Goal: Information Seeking & Learning: Learn about a topic

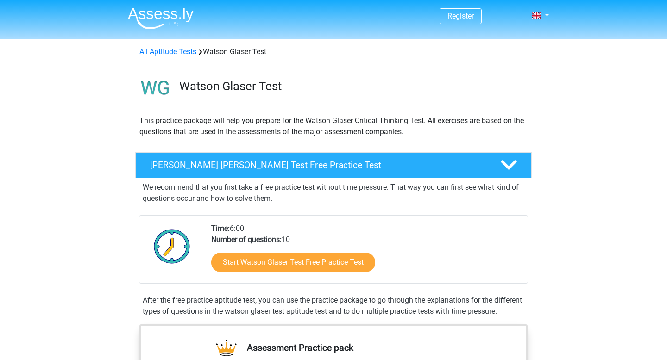
scroll to position [87, 0]
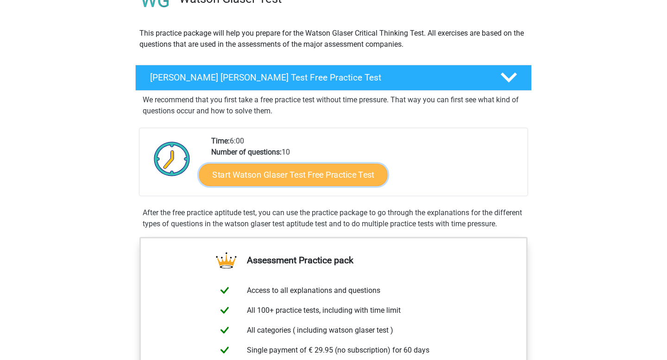
click at [270, 182] on link "Start Watson Glaser Test Free Practice Test" at bounding box center [293, 175] width 188 height 22
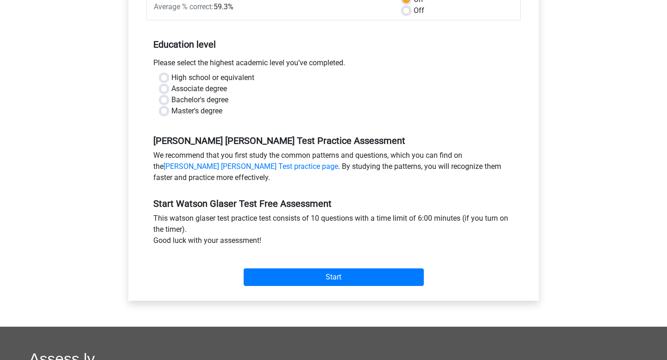
scroll to position [168, 0]
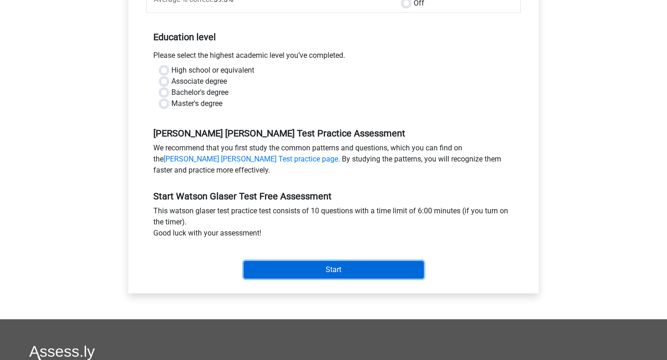
click at [338, 269] on input "Start" at bounding box center [333, 270] width 180 height 18
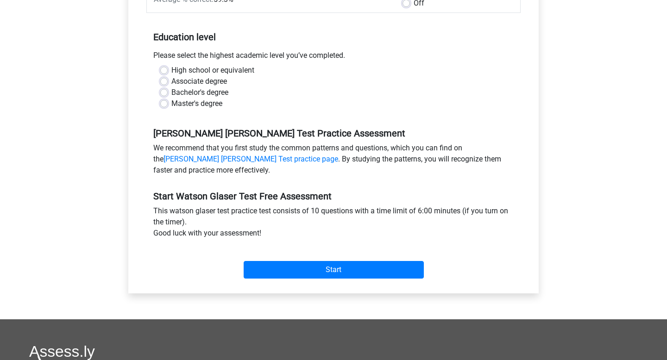
click at [284, 103] on div "Master's degree" at bounding box center [333, 103] width 346 height 11
click at [212, 71] on label "High school or equivalent" at bounding box center [212, 70] width 83 height 11
click at [168, 71] on input "High school or equivalent" at bounding box center [163, 69] width 7 height 9
radio input "true"
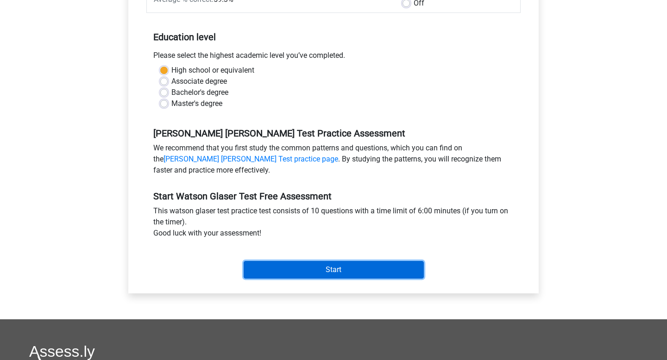
click at [324, 274] on input "Start" at bounding box center [333, 270] width 180 height 18
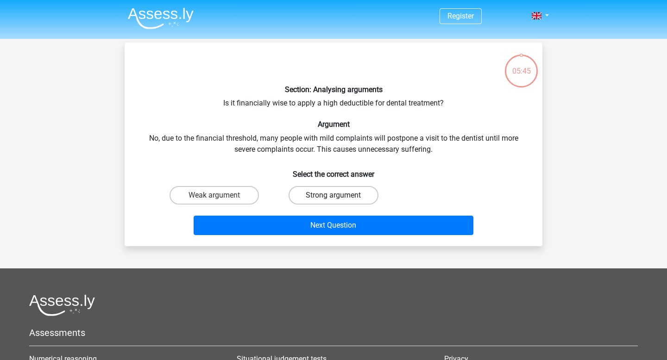
click at [327, 192] on label "Strong argument" at bounding box center [332, 195] width 89 height 19
click at [333, 195] on input "Strong argument" at bounding box center [336, 198] width 6 height 6
radio input "true"
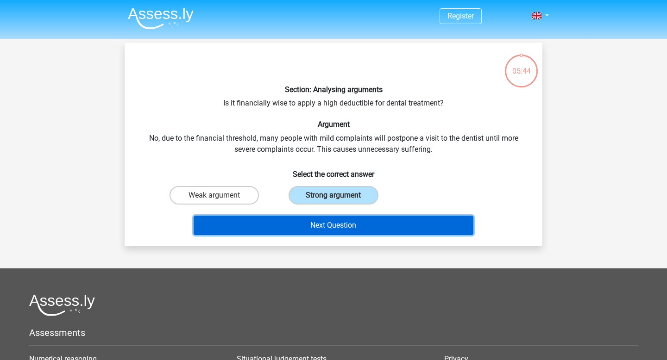
click at [331, 227] on button "Next Question" at bounding box center [333, 225] width 280 height 19
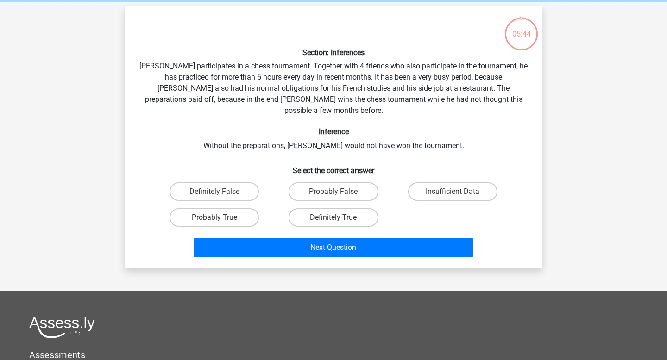
scroll to position [43, 0]
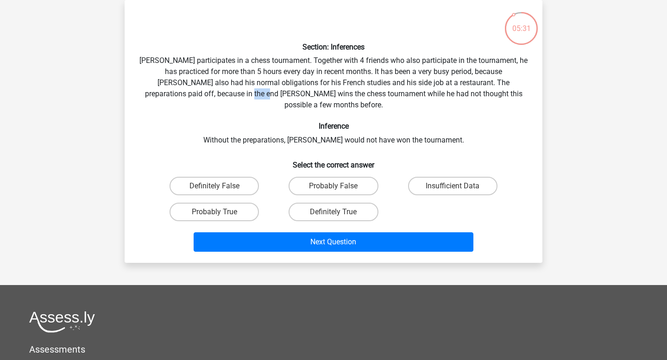
drag, startPoint x: 214, startPoint y: 92, endPoint x: 267, endPoint y: 92, distance: 53.2
click at [240, 92] on div "Section: Inferences Pablo participates in a chess tournament. Together with 4 f…" at bounding box center [333, 131] width 410 height 248
click at [335, 86] on div "Section: Inferences Pablo participates in a chess tournament. Together with 4 f…" at bounding box center [333, 131] width 410 height 248
click at [232, 203] on label "Probably True" at bounding box center [213, 212] width 89 height 19
click at [220, 212] on input "Probably True" at bounding box center [217, 215] width 6 height 6
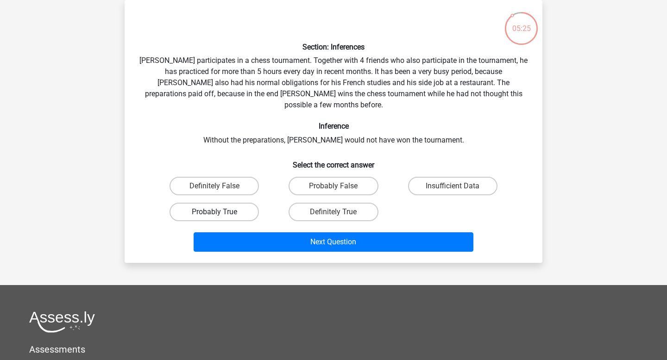
radio input "true"
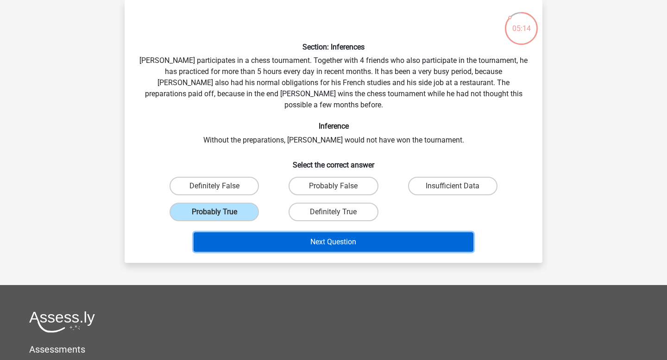
click at [283, 232] on button "Next Question" at bounding box center [333, 241] width 280 height 19
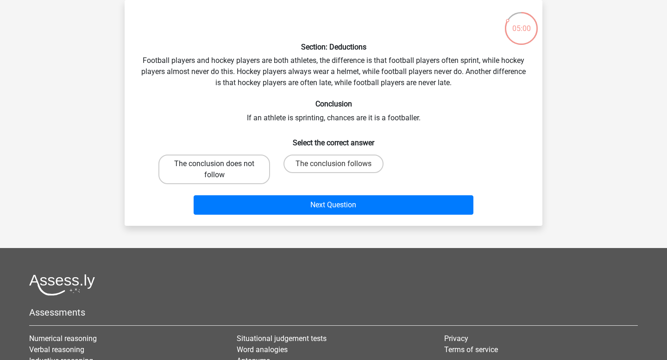
click at [211, 176] on label "The conclusion does not follow" at bounding box center [214, 170] width 112 height 30
click at [214, 170] on input "The conclusion does not follow" at bounding box center [217, 167] width 6 height 6
radio input "true"
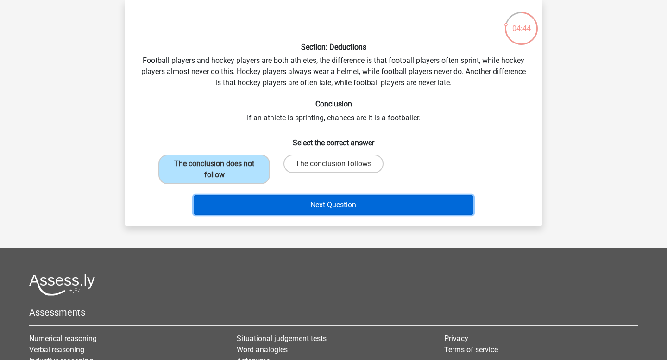
click at [300, 204] on button "Next Question" at bounding box center [333, 204] width 280 height 19
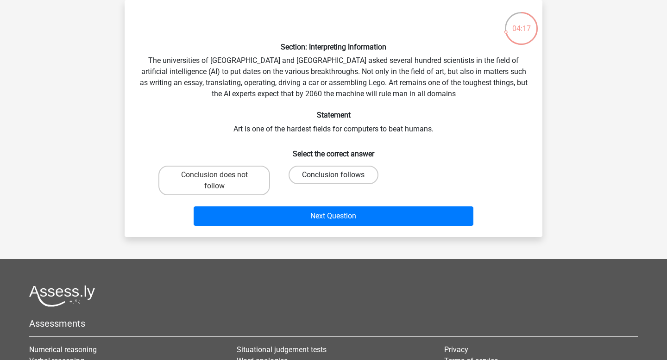
click at [332, 175] on label "Conclusion follows" at bounding box center [332, 175] width 89 height 19
click at [333, 175] on input "Conclusion follows" at bounding box center [336, 178] width 6 height 6
radio input "true"
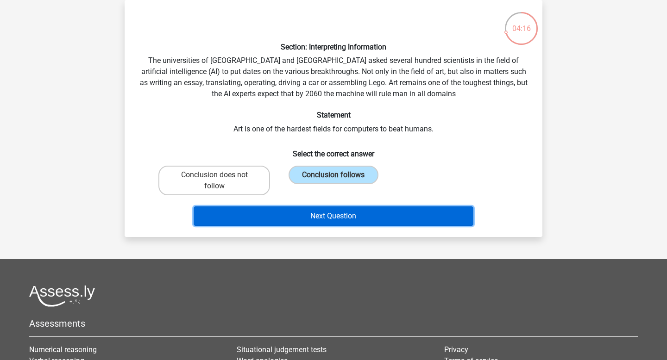
click at [340, 217] on button "Next Question" at bounding box center [333, 215] width 280 height 19
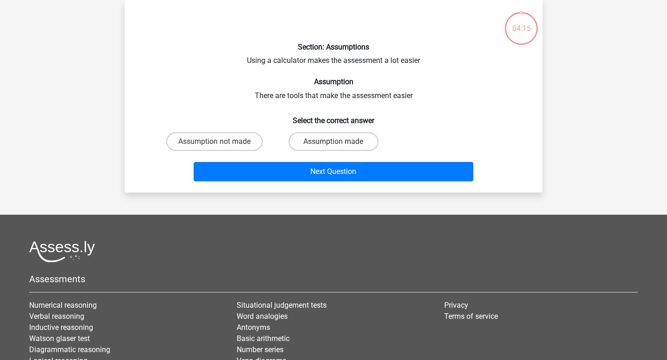
scroll to position [0, 0]
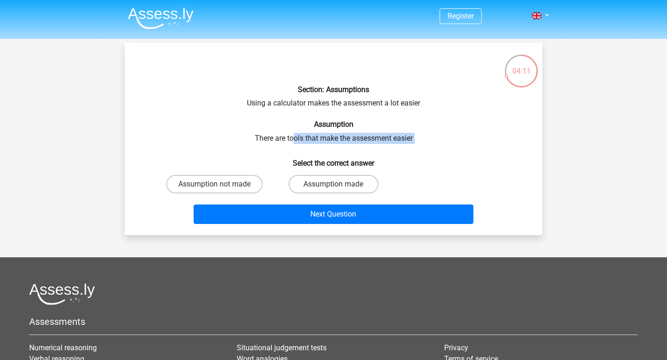
drag, startPoint x: 293, startPoint y: 142, endPoint x: 435, endPoint y: 147, distance: 142.7
click at [435, 147] on div "Section: Assumptions Using a calculator makes the assessment a lot easier Assum…" at bounding box center [333, 139] width 410 height 178
click at [394, 153] on h6 "Select the correct answer" at bounding box center [333, 159] width 388 height 16
drag, startPoint x: 258, startPoint y: 138, endPoint x: 400, endPoint y: 146, distance: 141.9
click at [400, 146] on div "Section: Assumptions Using a calculator makes the assessment a lot easier Assum…" at bounding box center [333, 139] width 410 height 178
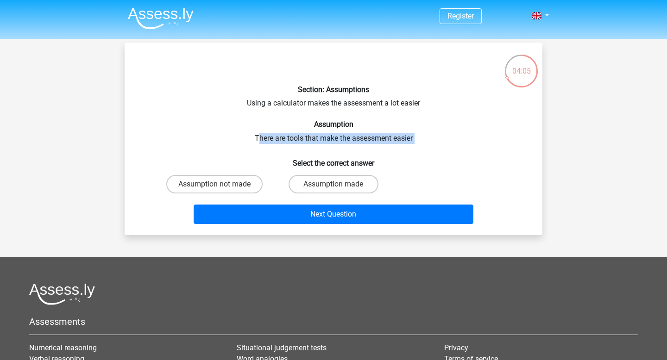
click at [400, 146] on div "Section: Assumptions Using a calculator makes the assessment a lot easier Assum…" at bounding box center [333, 139] width 410 height 178
click at [337, 187] on input "Assumption made" at bounding box center [336, 187] width 6 height 6
radio input "true"
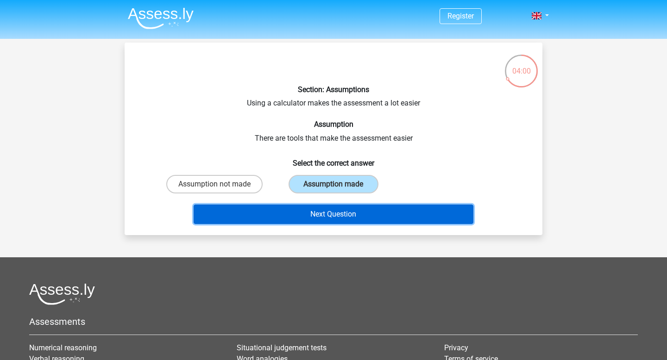
click at [335, 213] on button "Next Question" at bounding box center [333, 214] width 280 height 19
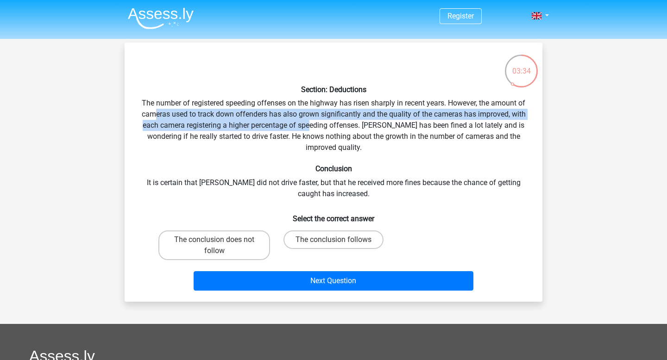
drag, startPoint x: 155, startPoint y: 114, endPoint x: 309, endPoint y: 128, distance: 154.8
click at [309, 128] on div "Section: Deductions The number of registered speeding offenses on the highway h…" at bounding box center [333, 172] width 410 height 244
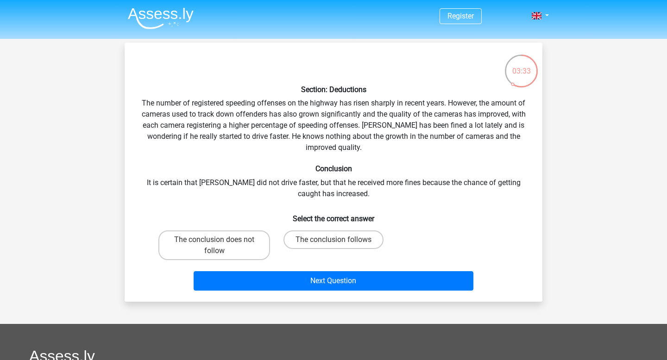
click at [344, 126] on div "Section: Deductions The number of registered speeding offenses on the highway h…" at bounding box center [333, 172] width 410 height 244
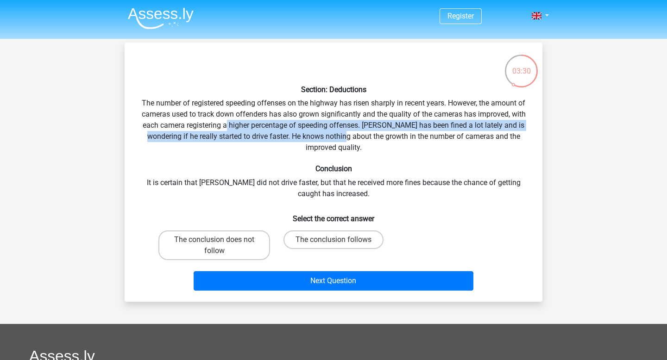
drag, startPoint x: 226, startPoint y: 128, endPoint x: 339, endPoint y: 135, distance: 113.1
click at [339, 135] on div "Section: Deductions The number of registered speeding offenses on the highway h…" at bounding box center [333, 172] width 410 height 244
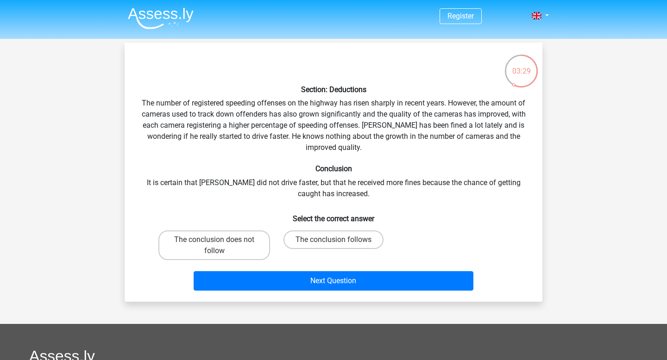
click at [362, 134] on div "Section: Deductions The number of registered speeding offenses on the highway h…" at bounding box center [333, 172] width 410 height 244
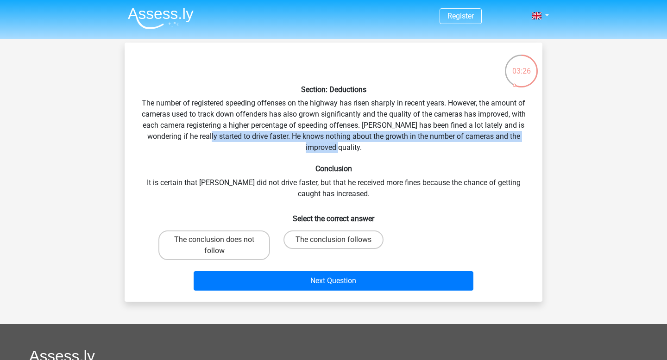
drag, startPoint x: 199, startPoint y: 136, endPoint x: 357, endPoint y: 149, distance: 158.8
click at [357, 149] on div "Section: Deductions The number of registered speeding offenses on the highway h…" at bounding box center [333, 172] width 410 height 244
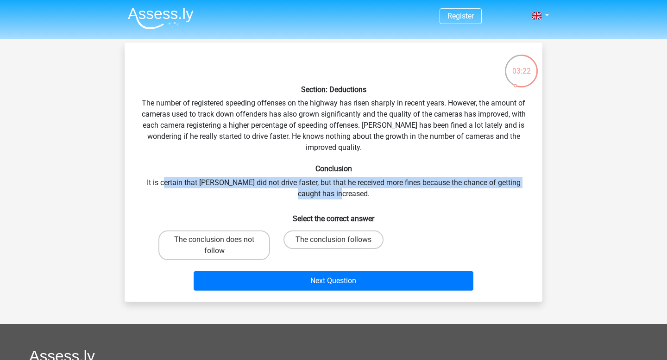
drag, startPoint x: 164, startPoint y: 186, endPoint x: 367, endPoint y: 195, distance: 203.4
click at [367, 195] on div "Section: Deductions The number of registered speeding offenses on the highway h…" at bounding box center [333, 172] width 410 height 244
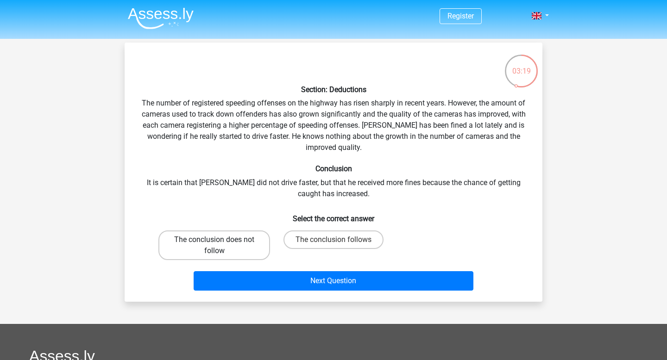
click at [234, 246] on label "The conclusion does not follow" at bounding box center [214, 246] width 112 height 30
click at [220, 246] on input "The conclusion does not follow" at bounding box center [217, 243] width 6 height 6
radio input "true"
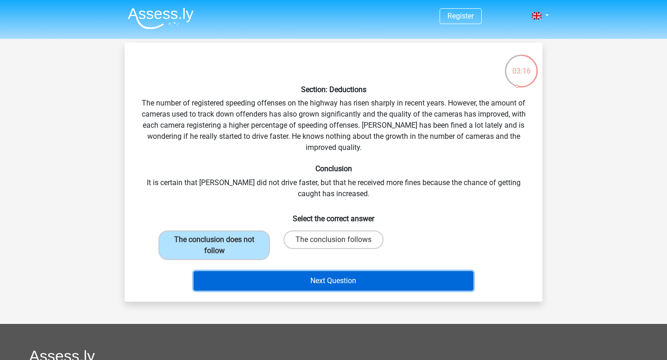
click at [314, 283] on button "Next Question" at bounding box center [333, 280] width 280 height 19
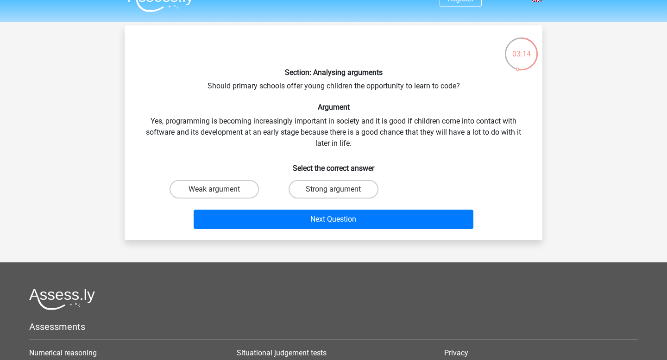
scroll to position [15, 0]
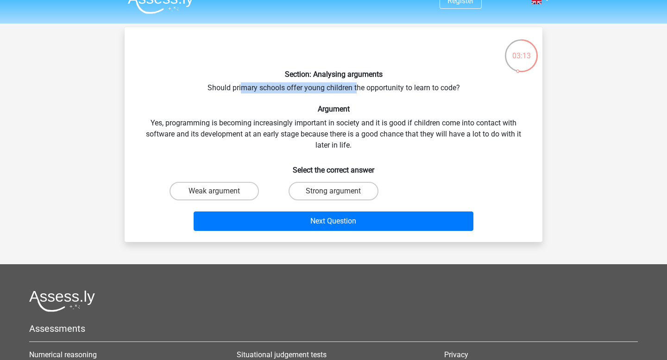
drag, startPoint x: 242, startPoint y: 90, endPoint x: 357, endPoint y: 90, distance: 115.3
click at [357, 90] on div "Section: Analysing arguments Should primary schools offer young children the op…" at bounding box center [333, 135] width 410 height 200
click at [378, 91] on div "Section: Analysing arguments Should primary schools offer young children the op…" at bounding box center [333, 135] width 410 height 200
click at [320, 197] on label "Strong argument" at bounding box center [332, 191] width 89 height 19
click at [333, 197] on input "Strong argument" at bounding box center [336, 194] width 6 height 6
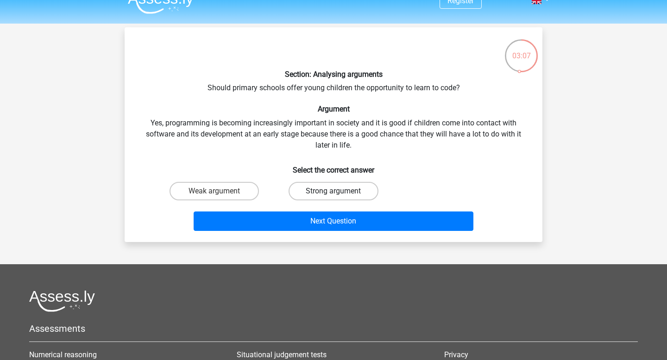
radio input "true"
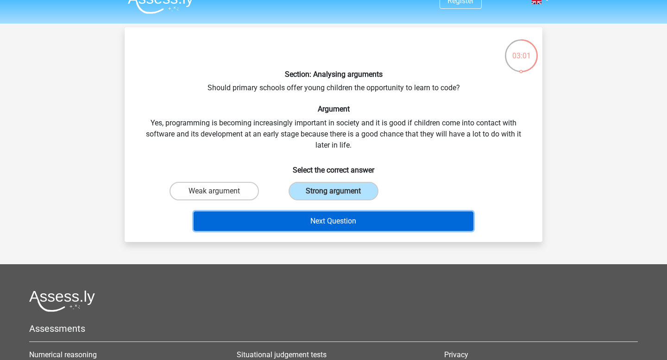
click at [313, 217] on button "Next Question" at bounding box center [333, 221] width 280 height 19
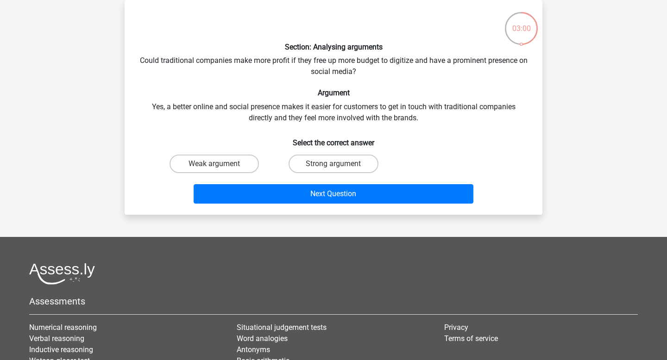
scroll to position [0, 0]
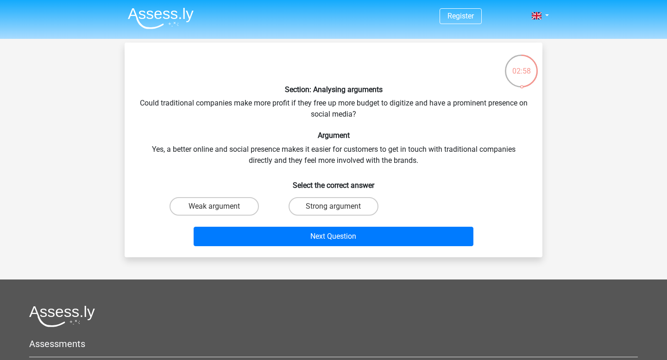
drag, startPoint x: 249, startPoint y: 104, endPoint x: 337, endPoint y: 106, distance: 87.0
click at [282, 104] on div "Section: Analysing arguments Could traditional companies make more profit if th…" at bounding box center [333, 150] width 410 height 200
click at [349, 106] on div "Section: Analysing arguments Could traditional companies make more profit if th…" at bounding box center [333, 150] width 410 height 200
click at [333, 207] on input "Strong argument" at bounding box center [336, 209] width 6 height 6
radio input "true"
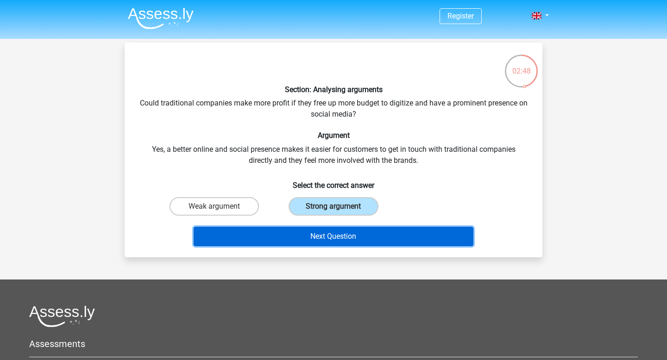
click at [331, 235] on button "Next Question" at bounding box center [333, 236] width 280 height 19
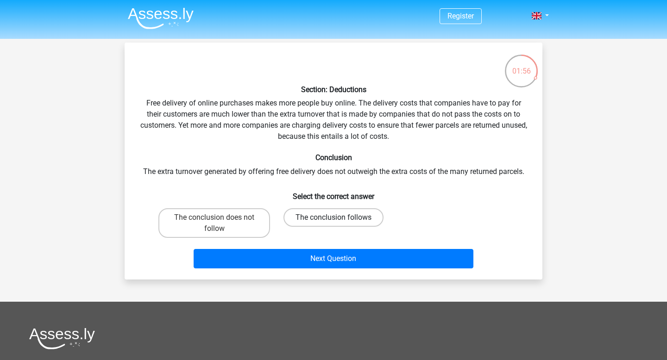
click at [309, 219] on label "The conclusion follows" at bounding box center [333, 217] width 100 height 19
click at [333, 219] on input "The conclusion follows" at bounding box center [336, 221] width 6 height 6
radio input "true"
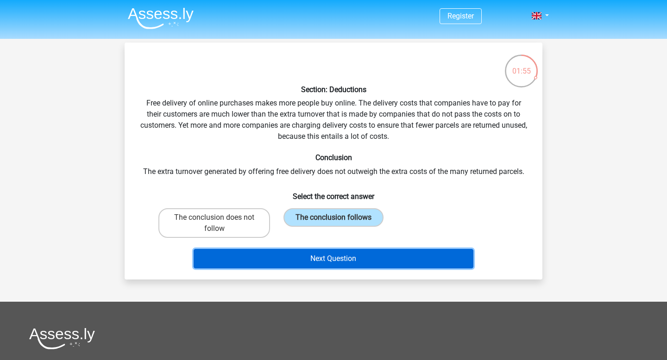
click at [328, 258] on button "Next Question" at bounding box center [333, 258] width 280 height 19
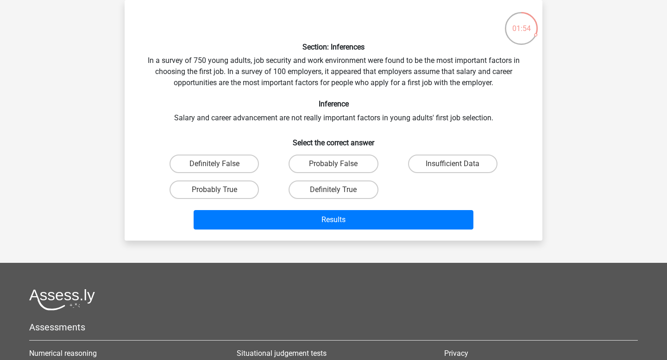
scroll to position [14, 0]
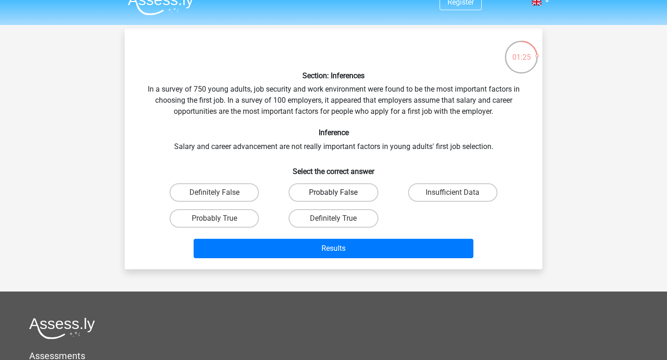
click at [332, 187] on label "Probably False" at bounding box center [332, 192] width 89 height 19
click at [333, 193] on input "Probably False" at bounding box center [336, 196] width 6 height 6
radio input "true"
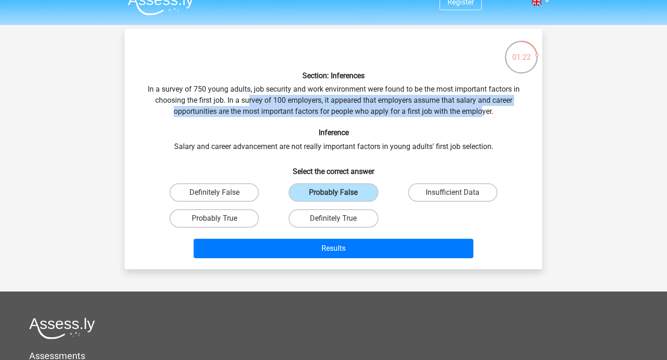
drag, startPoint x: 248, startPoint y: 101, endPoint x: 482, endPoint y: 115, distance: 234.2
click at [482, 115] on div "Section: Inferences In a survey of 750 young adults, job security and work envi…" at bounding box center [333, 149] width 410 height 226
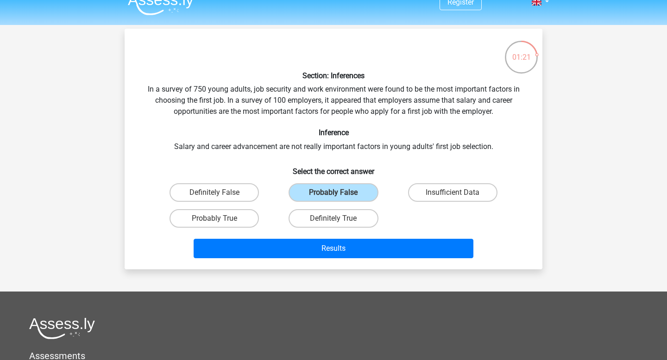
click at [313, 123] on div "Section: Inferences In a survey of 750 young adults, job security and work envi…" at bounding box center [333, 149] width 410 height 226
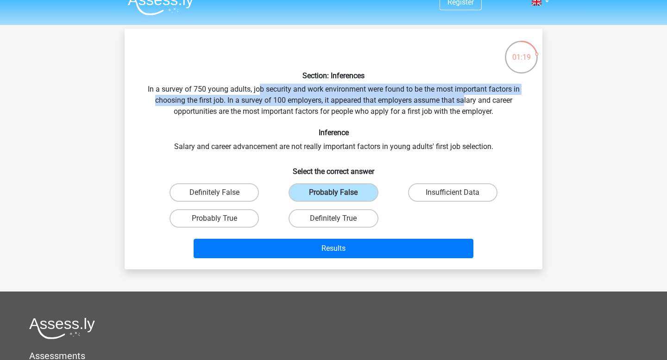
drag, startPoint x: 257, startPoint y: 90, endPoint x: 465, endPoint y: 98, distance: 207.5
click at [465, 98] on div "Section: Inferences In a survey of 750 young adults, job security and work envi…" at bounding box center [333, 149] width 410 height 226
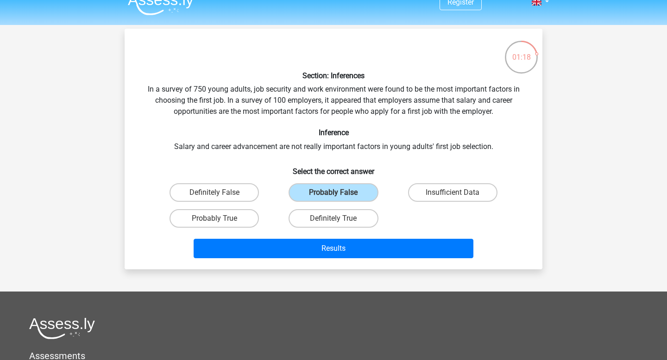
click at [291, 75] on h6 "Section: Inferences" at bounding box center [333, 75] width 388 height 9
drag, startPoint x: 248, startPoint y: 144, endPoint x: 414, endPoint y: 165, distance: 167.1
click at [414, 165] on div "Section: Inferences In a survey of 750 young adults, job security and work envi…" at bounding box center [333, 149] width 410 height 226
click at [407, 162] on h6 "Select the correct answer" at bounding box center [333, 168] width 388 height 16
click at [462, 195] on label "Insufficient Data" at bounding box center [452, 192] width 89 height 19
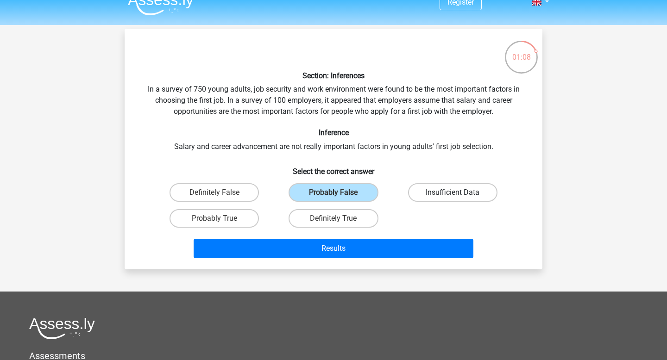
click at [458, 195] on input "Insufficient Data" at bounding box center [455, 196] width 6 height 6
radio input "true"
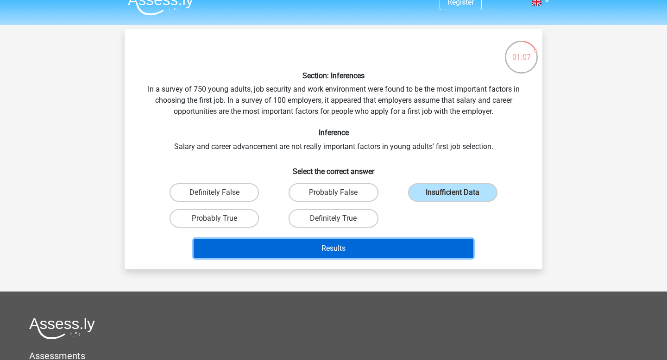
click at [379, 245] on button "Results" at bounding box center [333, 248] width 280 height 19
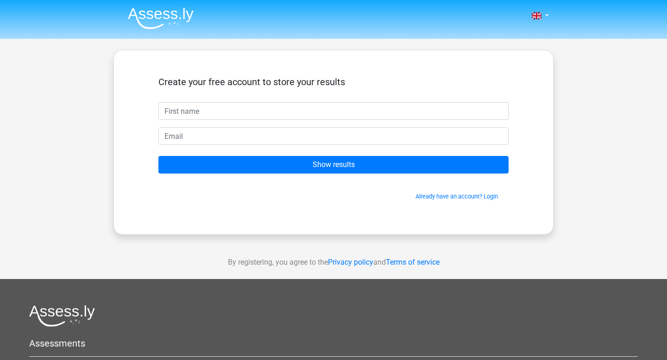
type input "o"
type input "Sofiya"
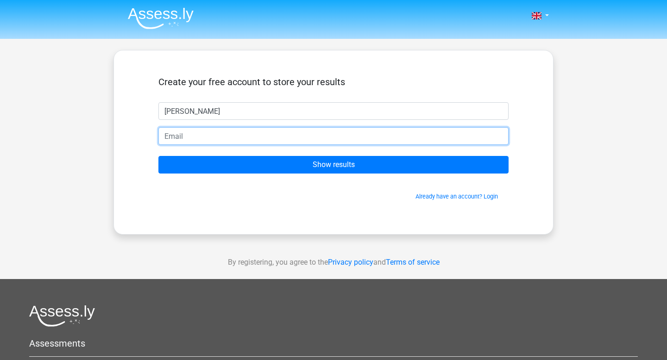
click at [227, 140] on input "email" at bounding box center [333, 136] width 350 height 18
type input "[EMAIL_ADDRESS][DOMAIN_NAME]"
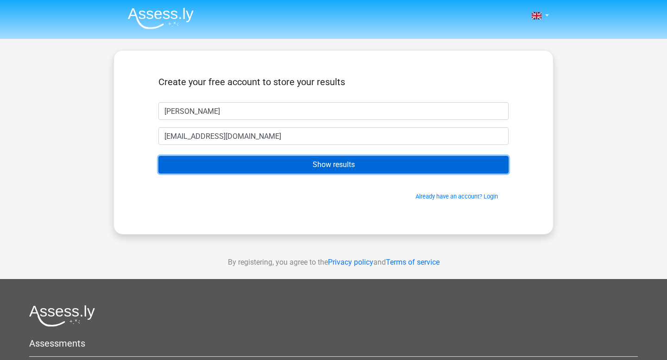
click at [330, 168] on input "Show results" at bounding box center [333, 165] width 350 height 18
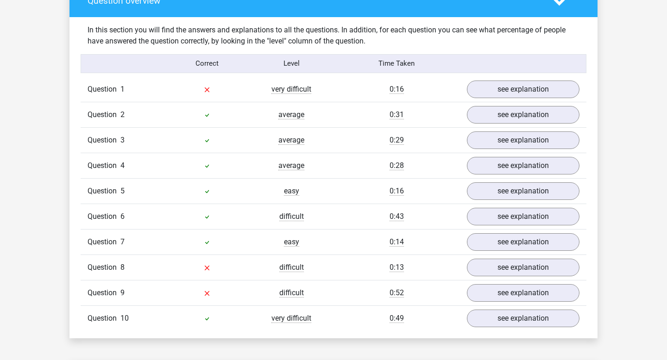
scroll to position [703, 0]
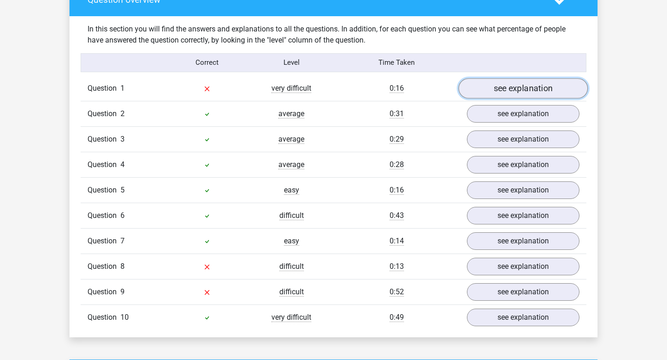
click at [501, 87] on link "see explanation" at bounding box center [522, 88] width 129 height 20
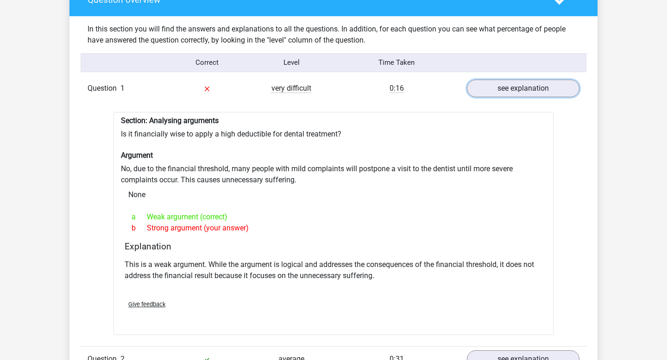
scroll to position [722, 0]
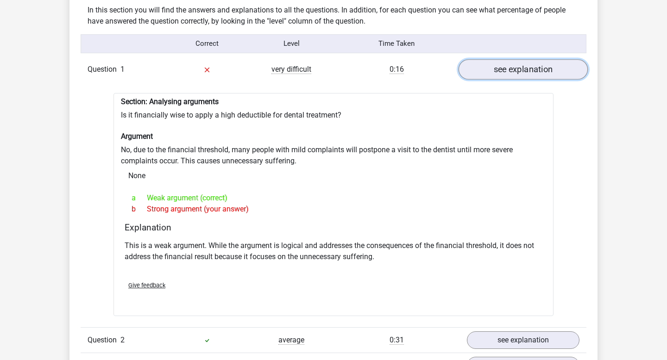
click at [528, 63] on link "see explanation" at bounding box center [522, 69] width 129 height 20
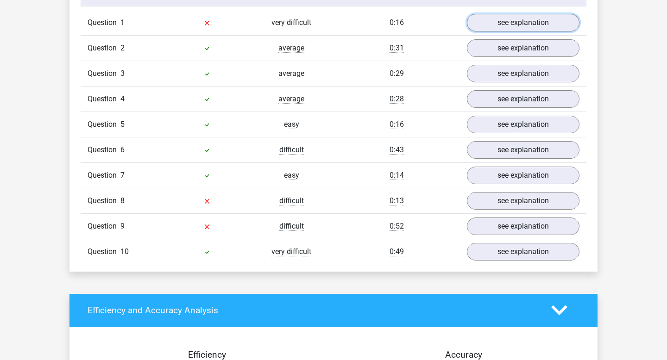
scroll to position [792, 0]
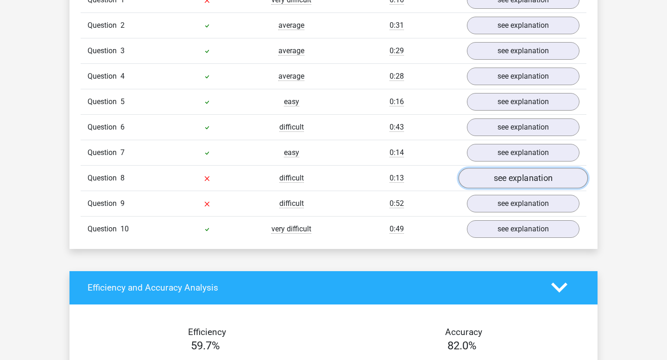
click at [497, 181] on link "see explanation" at bounding box center [522, 178] width 129 height 20
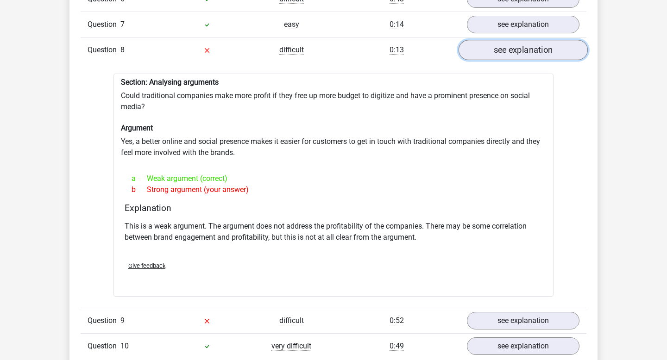
scroll to position [930, 0]
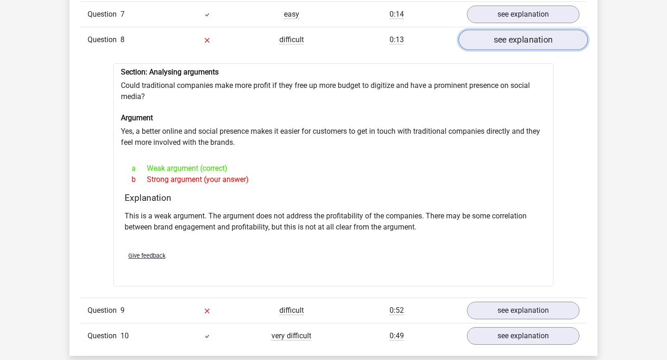
click at [526, 45] on link "see explanation" at bounding box center [522, 40] width 129 height 20
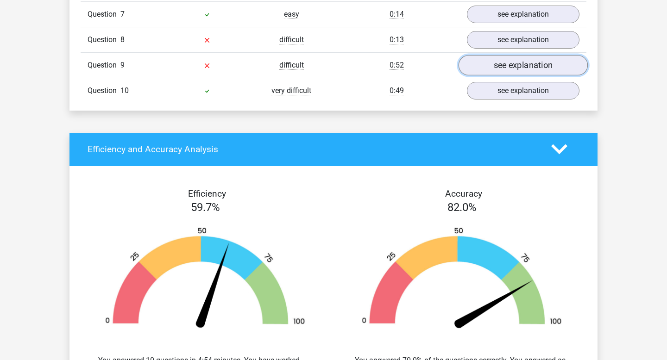
click at [526, 71] on link "see explanation" at bounding box center [522, 65] width 129 height 20
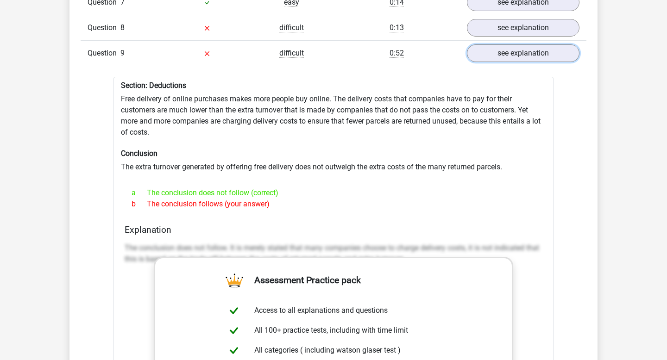
scroll to position [941, 0]
click at [528, 47] on link "see explanation" at bounding box center [522, 54] width 129 height 20
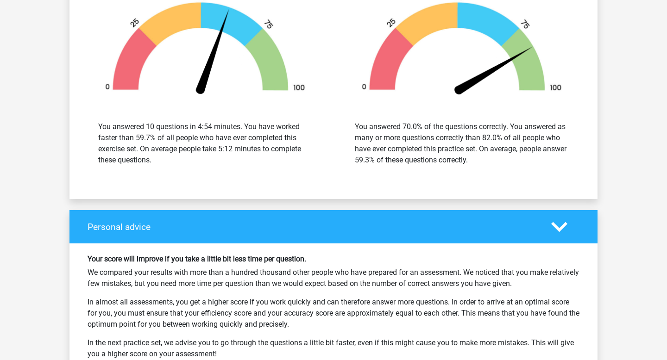
scroll to position [1385, 0]
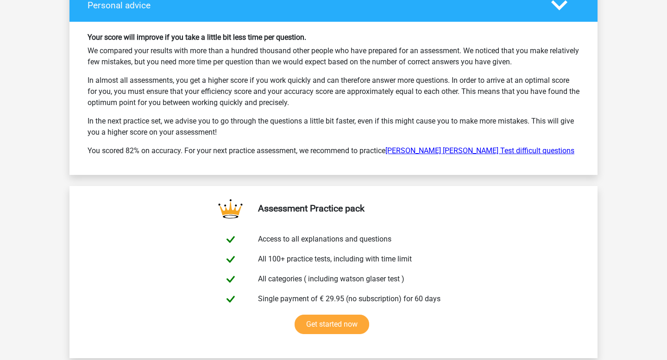
click at [483, 151] on link "Watson Glaser Test difficult questions" at bounding box center [479, 150] width 189 height 9
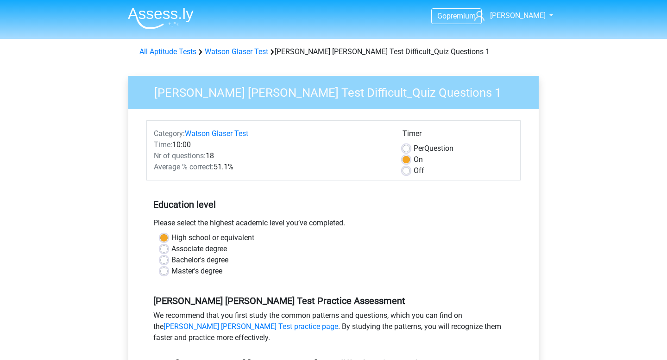
click at [413, 167] on label "Off" at bounding box center [418, 170] width 11 height 11
click at [406, 167] on input "Off" at bounding box center [405, 169] width 7 height 9
radio input "true"
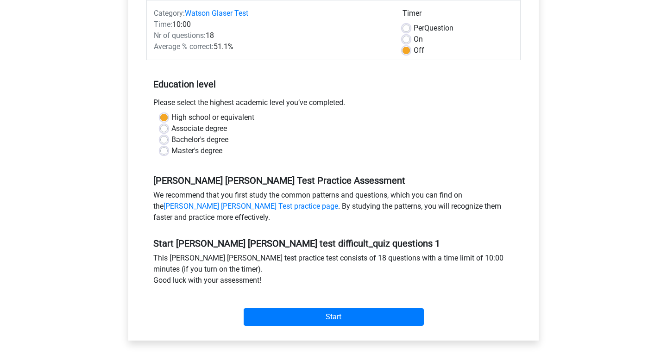
click at [413, 37] on label "On" at bounding box center [417, 39] width 9 height 11
click at [406, 37] on input "On" at bounding box center [405, 38] width 7 height 9
radio input "true"
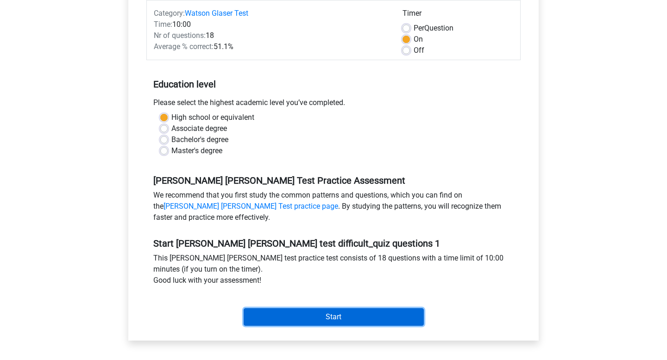
click at [317, 311] on input "Start" at bounding box center [333, 317] width 180 height 18
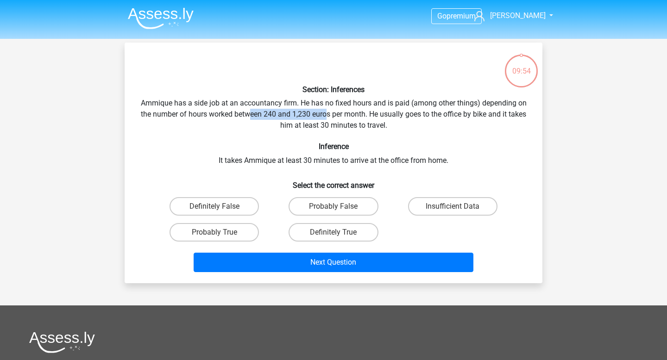
drag, startPoint x: 259, startPoint y: 112, endPoint x: 335, endPoint y: 112, distance: 75.4
click at [335, 112] on div "Section: Inferences Ammique has a side job at an accountancy firm. He has no fi…" at bounding box center [333, 163] width 410 height 226
click at [383, 113] on div "Section: Inferences Ammique has a side job at an accountancy firm. He has no fi…" at bounding box center [333, 163] width 410 height 226
drag, startPoint x: 201, startPoint y: 115, endPoint x: 412, endPoint y: 112, distance: 211.1
click at [412, 112] on div "Section: Inferences Ammique has a side job at an accountancy firm. He has no fi…" at bounding box center [333, 163] width 410 height 226
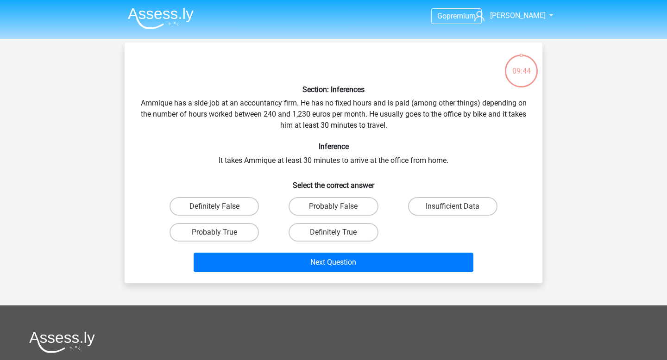
click at [455, 110] on div "Section: Inferences Ammique has a side job at an accountancy firm. He has no fi…" at bounding box center [333, 163] width 410 height 226
click at [437, 206] on label "Insufficient Data" at bounding box center [452, 206] width 89 height 19
click at [452, 206] on input "Insufficient Data" at bounding box center [455, 209] width 6 height 6
radio input "true"
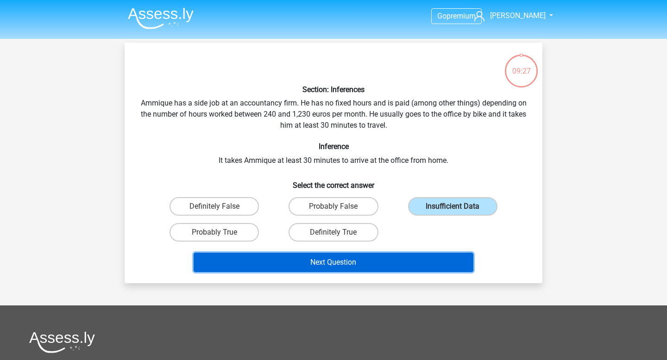
click at [396, 263] on button "Next Question" at bounding box center [333, 262] width 280 height 19
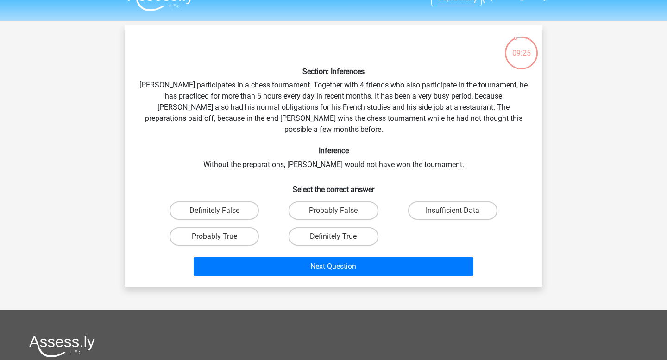
scroll to position [15, 0]
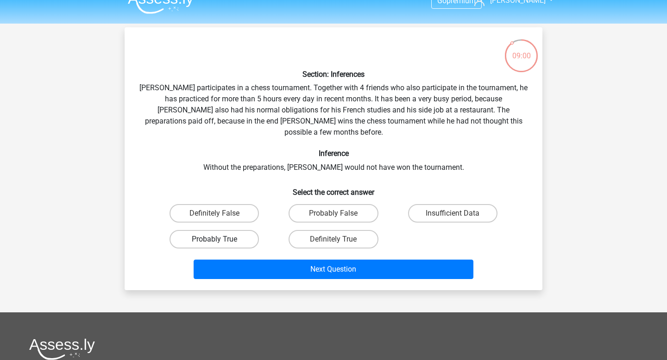
click at [240, 230] on label "Probably True" at bounding box center [213, 239] width 89 height 19
click at [220, 239] on input "Probably True" at bounding box center [217, 242] width 6 height 6
radio input "true"
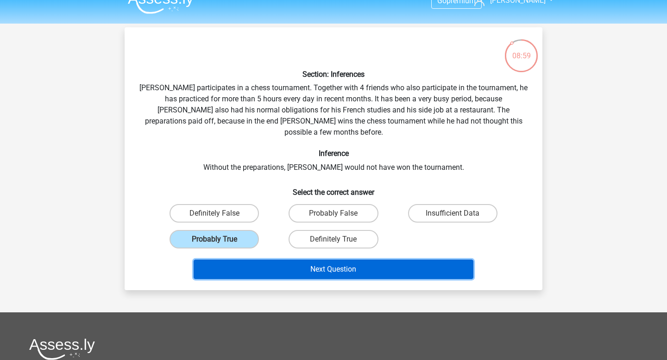
click at [332, 260] on button "Next Question" at bounding box center [333, 269] width 280 height 19
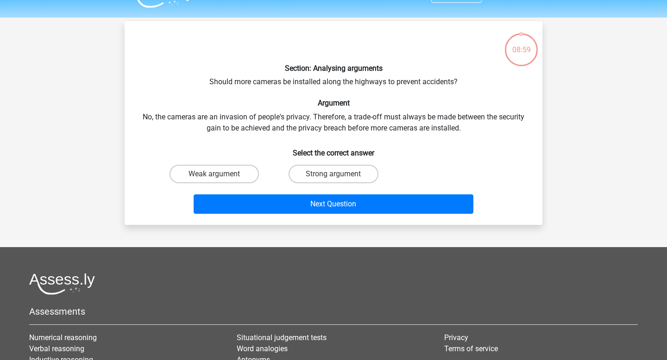
scroll to position [18, 0]
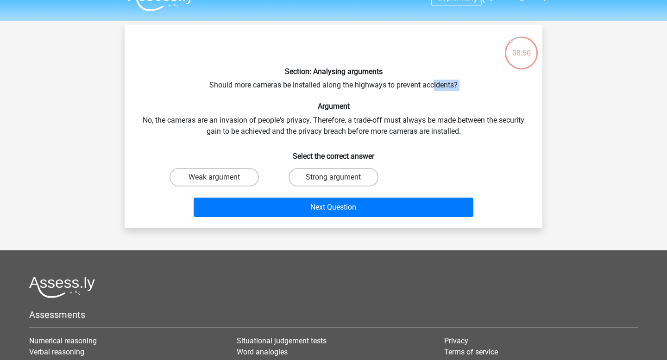
drag, startPoint x: 381, startPoint y: 94, endPoint x: 435, endPoint y: 90, distance: 53.9
click at [435, 90] on div "Section: Analysing arguments Should more cameras be installed along the highway…" at bounding box center [333, 126] width 410 height 189
click at [429, 89] on div "Section: Analysing arguments Should more cameras be installed along the highway…" at bounding box center [333, 126] width 410 height 189
drag, startPoint x: 424, startPoint y: 89, endPoint x: 394, endPoint y: 89, distance: 30.6
click at [394, 89] on div "Section: Analysing arguments Should more cameras be installed along the highway…" at bounding box center [333, 126] width 410 height 189
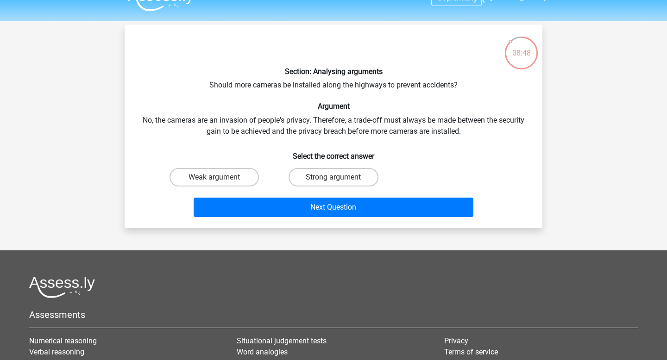
click at [323, 107] on h6 "Argument" at bounding box center [333, 106] width 388 height 9
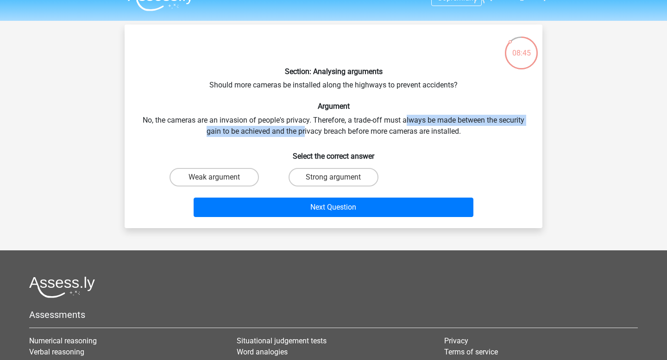
drag, startPoint x: 303, startPoint y: 128, endPoint x: 405, endPoint y: 115, distance: 102.3
click at [405, 115] on div "Section: Analysing arguments Should more cameras be installed along the highway…" at bounding box center [333, 126] width 410 height 189
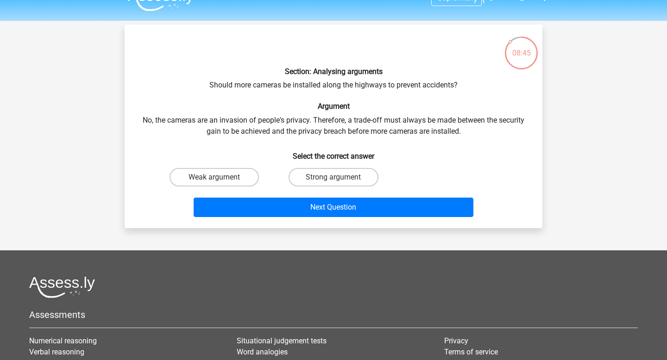
click at [391, 124] on div "Section: Analysing arguments Should more cameras be installed along the highway…" at bounding box center [333, 126] width 410 height 189
click at [225, 172] on label "Weak argument" at bounding box center [213, 177] width 89 height 19
click at [220, 177] on input "Weak argument" at bounding box center [217, 180] width 6 height 6
radio input "true"
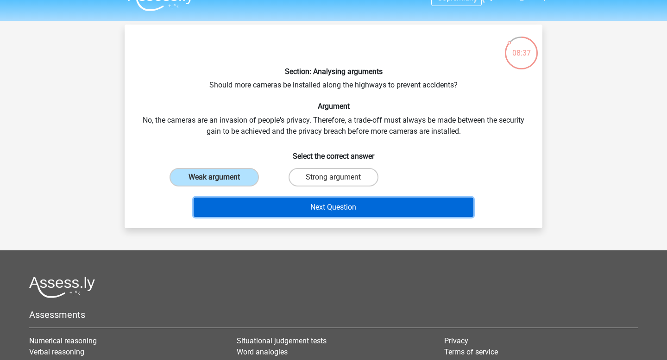
click at [300, 204] on button "Next Question" at bounding box center [333, 207] width 280 height 19
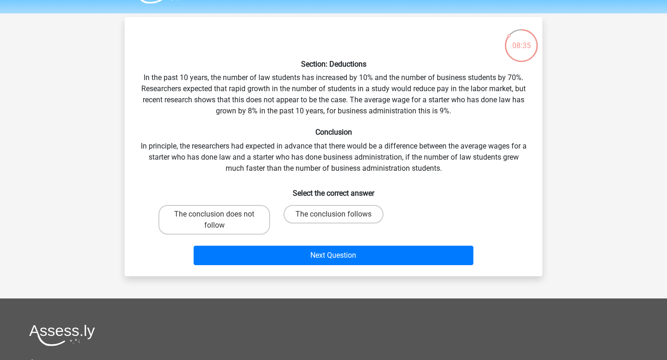
scroll to position [25, 0]
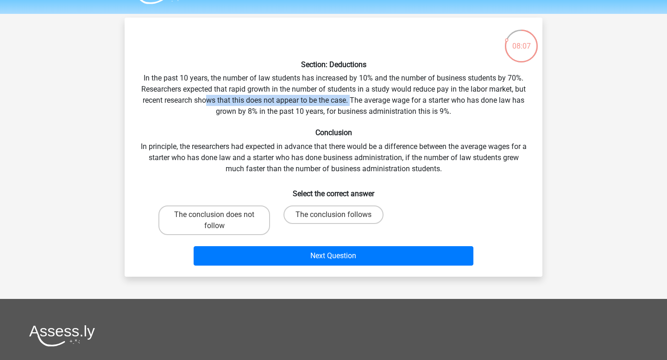
drag, startPoint x: 208, startPoint y: 101, endPoint x: 350, endPoint y: 106, distance: 142.2
click at [350, 106] on div "Section: Deductions In the past 10 years, the number of law students has increa…" at bounding box center [333, 147] width 410 height 244
click at [372, 109] on div "Section: Deductions In the past 10 years, the number of law students has increa…" at bounding box center [333, 147] width 410 height 244
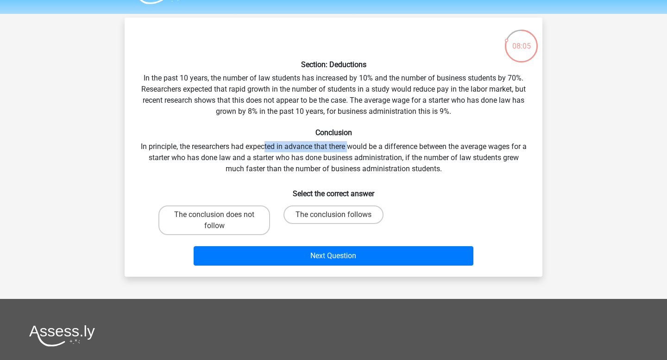
drag, startPoint x: 268, startPoint y: 149, endPoint x: 353, endPoint y: 149, distance: 85.2
click at [353, 149] on div "Section: Deductions In the past 10 years, the number of law students has increa…" at bounding box center [333, 147] width 410 height 244
click at [175, 162] on div "Section: Deductions In the past 10 years, the number of law students has increa…" at bounding box center [333, 147] width 410 height 244
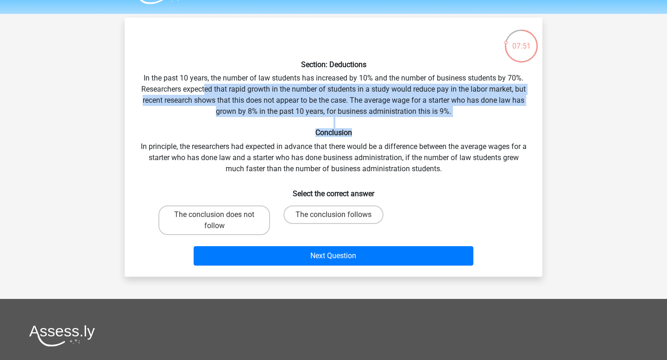
drag, startPoint x: 206, startPoint y: 93, endPoint x: 368, endPoint y: 131, distance: 167.0
click at [368, 131] on div "Section: Deductions In the past 10 years, the number of law students has increa…" at bounding box center [333, 147] width 410 height 244
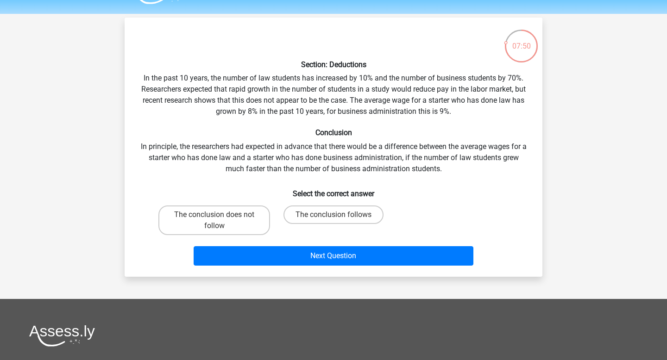
click at [367, 139] on div "Section: Deductions In the past 10 years, the number of law students has increa…" at bounding box center [333, 147] width 410 height 244
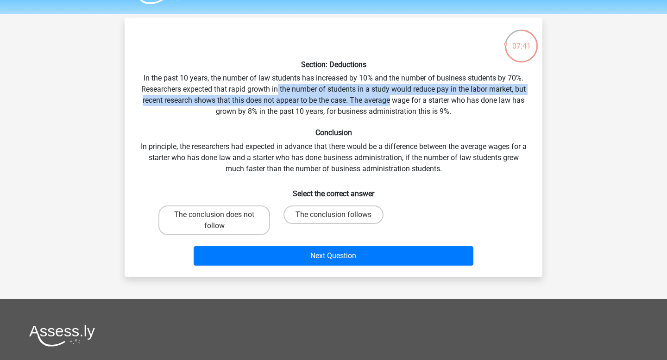
drag, startPoint x: 278, startPoint y: 89, endPoint x: 392, endPoint y: 96, distance: 114.1
click at [392, 96] on div "Section: Deductions In the past 10 years, the number of law students has increa…" at bounding box center [333, 147] width 410 height 244
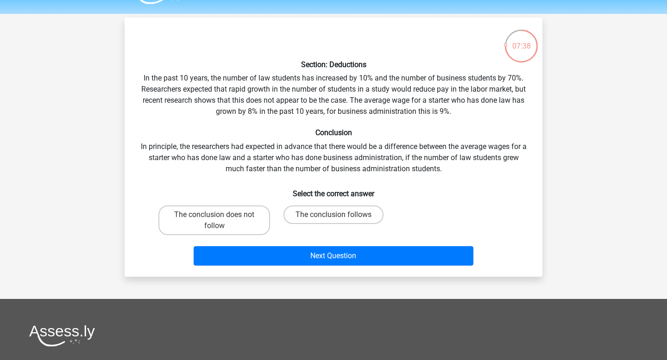
click at [394, 137] on h6 "Conclusion" at bounding box center [333, 132] width 388 height 9
click at [227, 211] on label "The conclusion does not follow" at bounding box center [214, 221] width 112 height 30
click at [220, 215] on input "The conclusion does not follow" at bounding box center [217, 218] width 6 height 6
radio input "true"
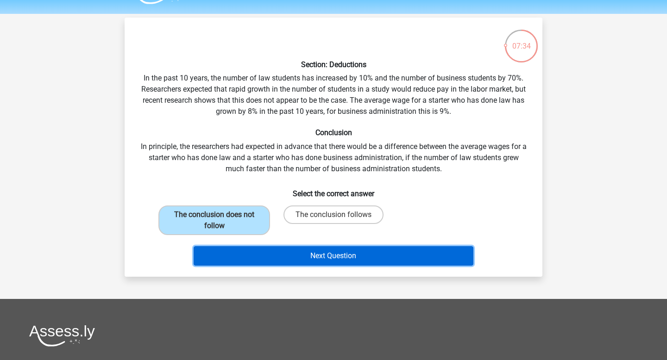
click at [289, 252] on button "Next Question" at bounding box center [333, 255] width 280 height 19
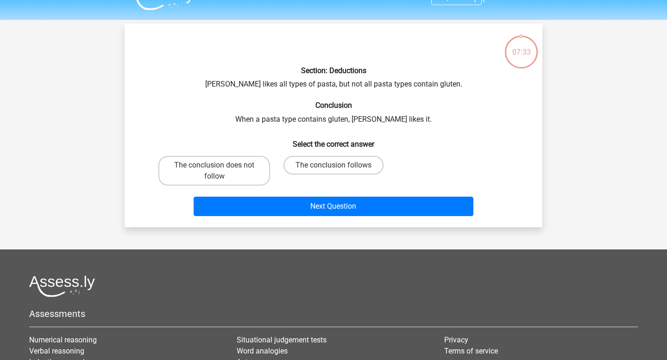
scroll to position [18, 0]
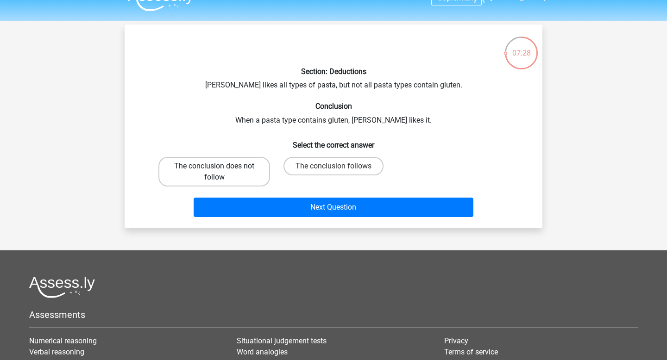
click at [211, 173] on label "The conclusion does not follow" at bounding box center [214, 172] width 112 height 30
click at [214, 172] on input "The conclusion does not follow" at bounding box center [217, 169] width 6 height 6
radio input "true"
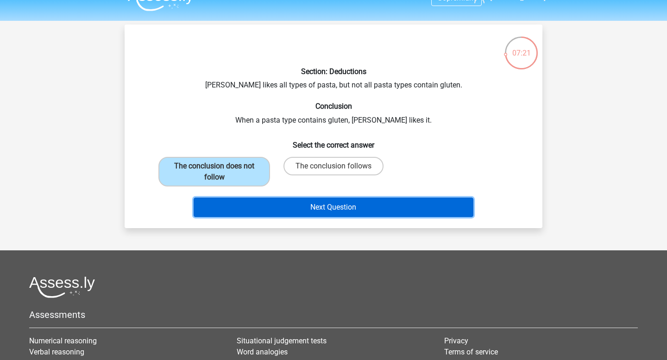
click at [267, 207] on button "Next Question" at bounding box center [333, 207] width 280 height 19
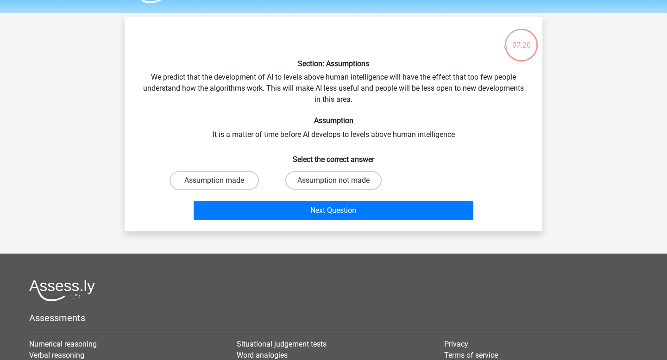
scroll to position [25, 0]
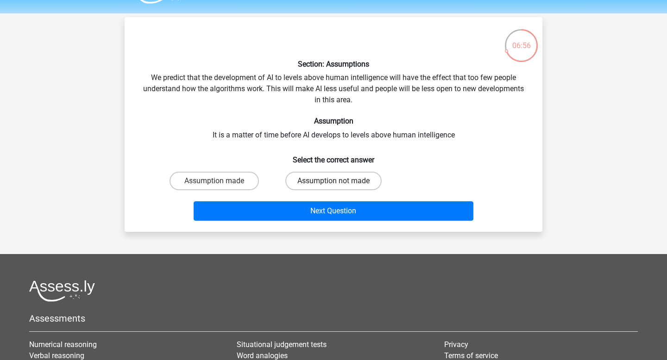
click at [338, 187] on label "Assumption not made" at bounding box center [333, 181] width 96 height 19
click at [338, 187] on input "Assumption not made" at bounding box center [336, 184] width 6 height 6
radio input "true"
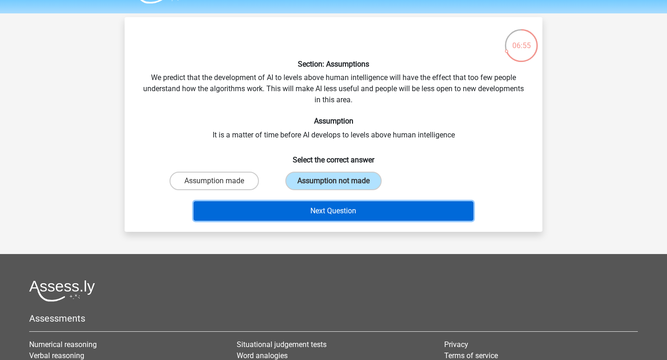
click at [345, 220] on button "Next Question" at bounding box center [333, 210] width 280 height 19
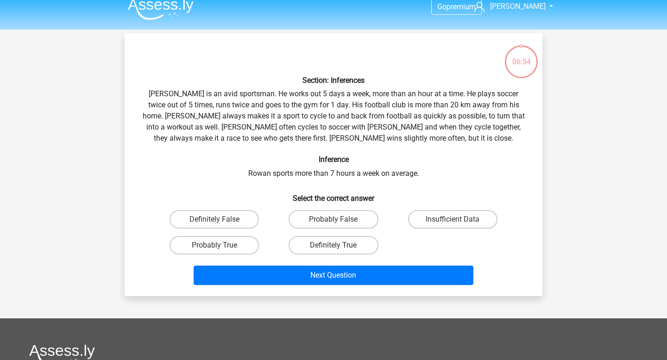
scroll to position [3, 0]
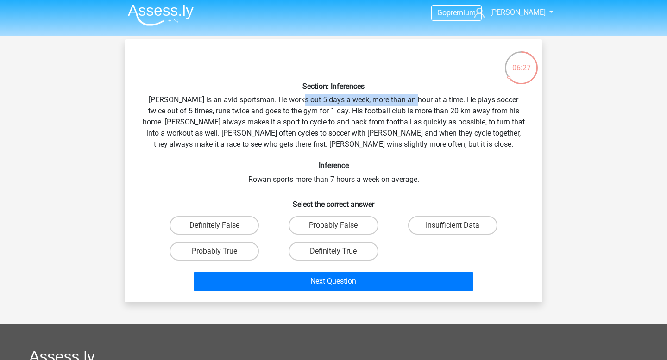
drag, startPoint x: 290, startPoint y: 101, endPoint x: 403, endPoint y: 102, distance: 113.4
click at [403, 102] on div "Section: Inferences Rowan is an avid sportsman. He works out 5 days a week, mor…" at bounding box center [333, 171] width 410 height 248
click at [420, 117] on div "Section: Inferences Rowan is an avid sportsman. He works out 5 days a week, mor…" at bounding box center [333, 171] width 410 height 248
click at [320, 252] on label "Definitely True" at bounding box center [332, 251] width 89 height 19
click at [333, 252] on input "Definitely True" at bounding box center [336, 254] width 6 height 6
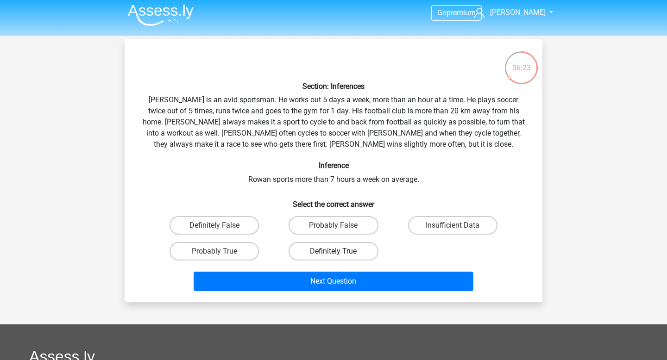
radio input "true"
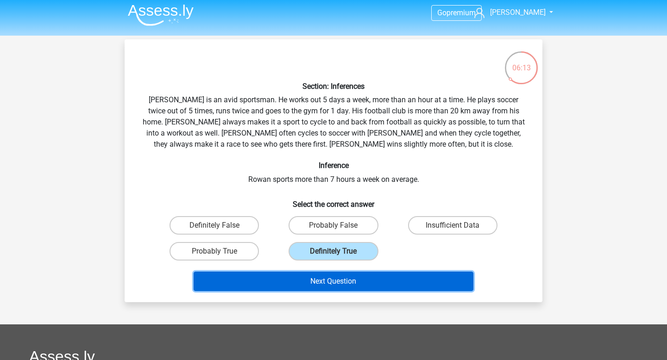
click at [323, 281] on button "Next Question" at bounding box center [333, 281] width 280 height 19
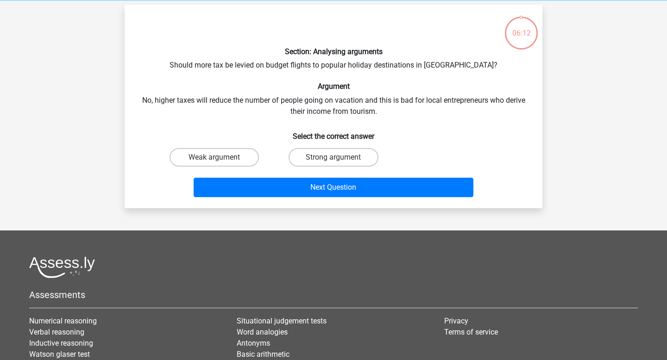
scroll to position [43, 0]
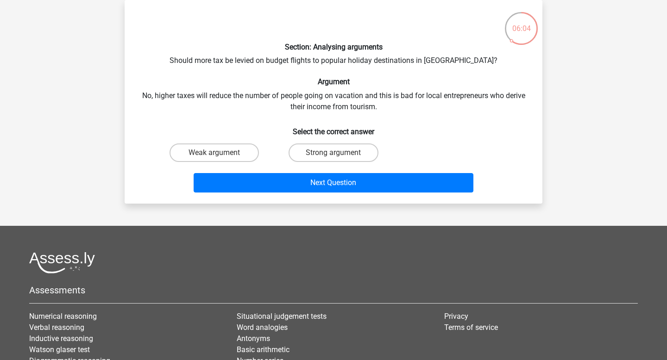
drag, startPoint x: 254, startPoint y: 62, endPoint x: 372, endPoint y: 63, distance: 118.0
click at [372, 63] on div "Section: Analysing arguments Should more tax be levied on budget flights to pop…" at bounding box center [333, 101] width 410 height 189
drag, startPoint x: 195, startPoint y: 96, endPoint x: 401, endPoint y: 100, distance: 205.6
click at [401, 100] on div "Section: Analysing arguments Should more tax be levied on budget flights to pop…" at bounding box center [333, 101] width 410 height 189
click at [399, 106] on div "Section: Analysing arguments Should more tax be levied on budget flights to pop…" at bounding box center [333, 101] width 410 height 189
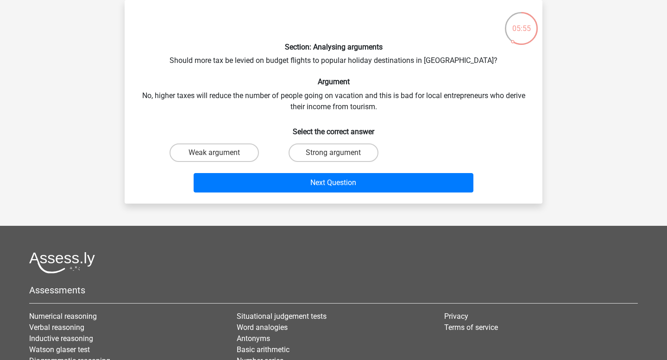
click at [275, 63] on div "Section: Analysing arguments Should more tax be levied on budget flights to pop…" at bounding box center [333, 101] width 410 height 189
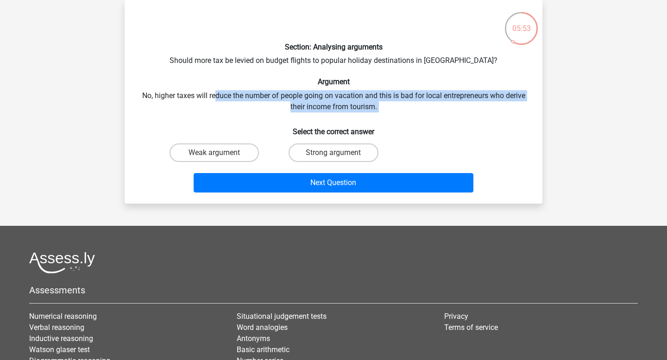
drag, startPoint x: 212, startPoint y: 94, endPoint x: 369, endPoint y: 118, distance: 158.3
click at [369, 118] on div "Section: Analysing arguments Should more tax be levied on budget flights to pop…" at bounding box center [333, 101] width 410 height 189
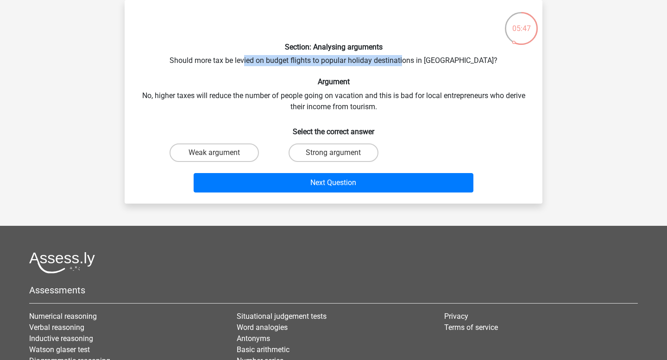
drag, startPoint x: 266, startPoint y: 56, endPoint x: 427, endPoint y: 56, distance: 161.1
click at [427, 56] on div "Section: Analysing arguments Should more tax be levied on budget flights to pop…" at bounding box center [333, 101] width 410 height 189
click at [369, 77] on h6 "Argument" at bounding box center [333, 81] width 388 height 9
click at [242, 150] on label "Weak argument" at bounding box center [213, 152] width 89 height 19
click at [220, 153] on input "Weak argument" at bounding box center [217, 156] width 6 height 6
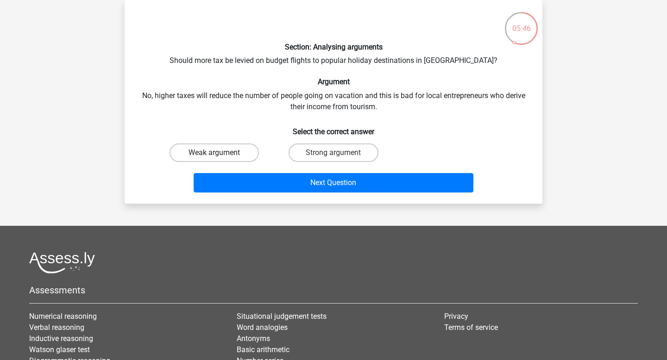
radio input "true"
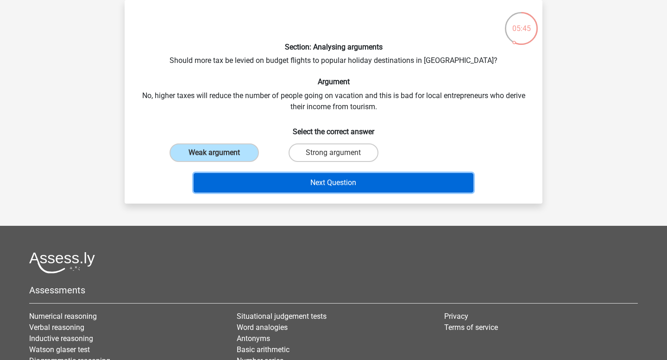
click at [287, 181] on button "Next Question" at bounding box center [333, 182] width 280 height 19
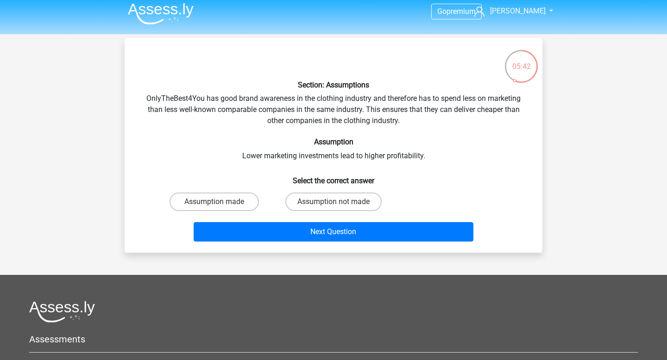
scroll to position [2, 0]
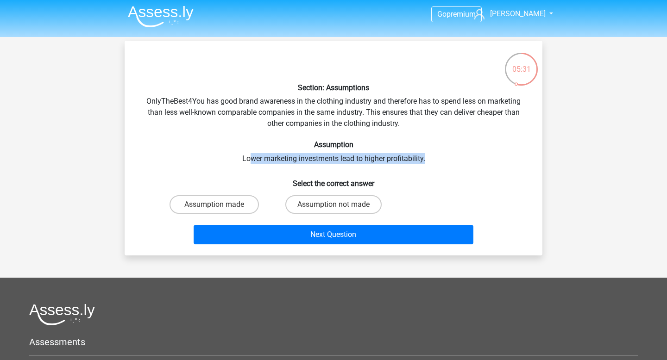
drag, startPoint x: 249, startPoint y: 162, endPoint x: 427, endPoint y: 162, distance: 178.7
click at [427, 162] on div "Section: Assumptions OnlyTheBest4You has good brand awareness in the clothing i…" at bounding box center [333, 148] width 410 height 200
click at [355, 204] on label "Assumption not made" at bounding box center [333, 204] width 96 height 19
click at [339, 205] on input "Assumption not made" at bounding box center [336, 208] width 6 height 6
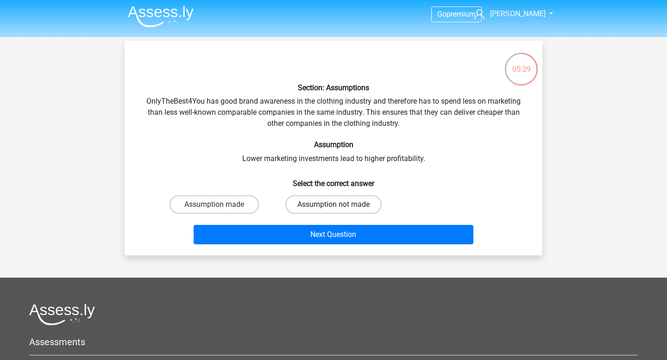
radio input "true"
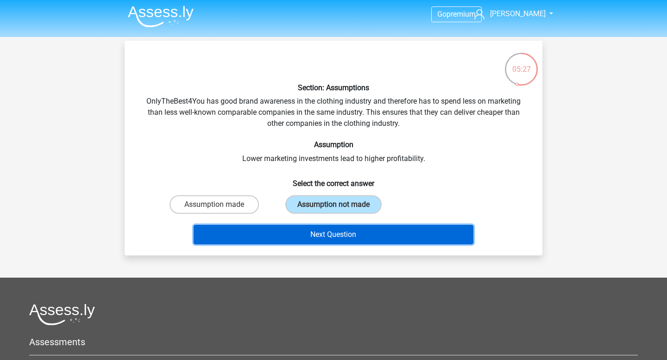
click at [324, 237] on button "Next Question" at bounding box center [333, 234] width 280 height 19
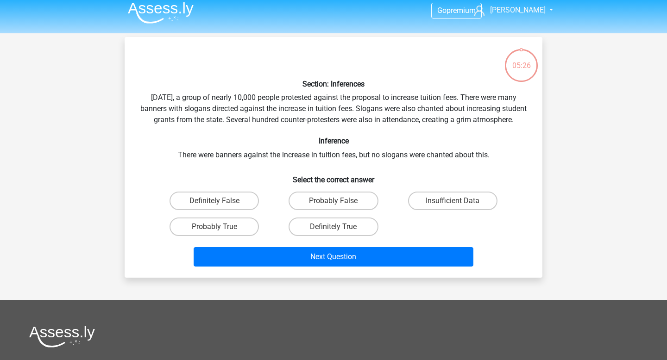
scroll to position [5, 0]
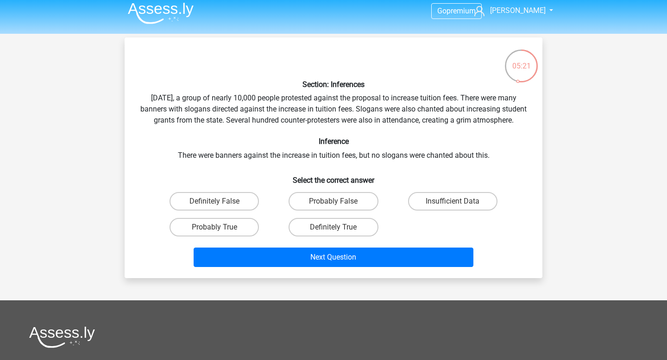
drag, startPoint x: 197, startPoint y: 116, endPoint x: 280, endPoint y: 116, distance: 82.9
click at [202, 116] on div "Section: Inferences Last Saturday, a group of nearly 10,000 people protested ag…" at bounding box center [333, 158] width 410 height 226
drag, startPoint x: 206, startPoint y: 111, endPoint x: 352, endPoint y: 112, distance: 145.8
click at [352, 112] on div "Section: Inferences Last Saturday, a group of nearly 10,000 people protested ag…" at bounding box center [333, 158] width 410 height 226
click at [295, 160] on div "Section: Inferences Last Saturday, a group of nearly 10,000 people protested ag…" at bounding box center [333, 158] width 410 height 226
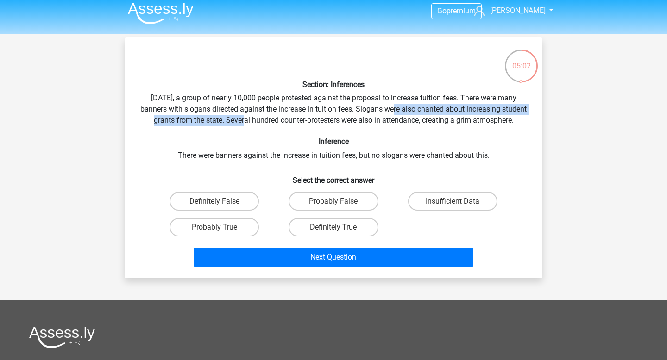
drag, startPoint x: 388, startPoint y: 107, endPoint x: 254, endPoint y: 125, distance: 135.9
click at [254, 125] on div "Section: Inferences Last Saturday, a group of nearly 10,000 people protested ag…" at bounding box center [333, 158] width 410 height 226
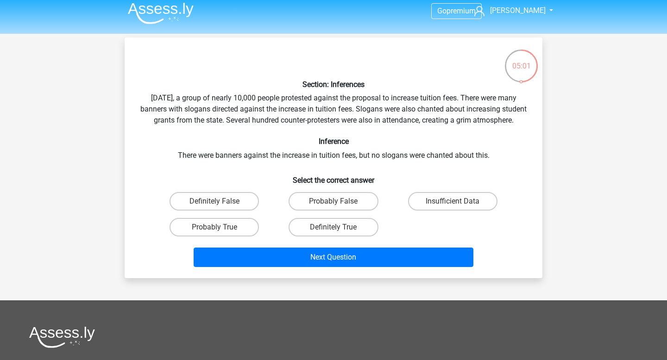
click at [268, 127] on div "Section: Inferences Last Saturday, a group of nearly 10,000 people protested ag…" at bounding box center [333, 158] width 410 height 226
drag, startPoint x: 187, startPoint y: 109, endPoint x: 359, endPoint y: 114, distance: 171.3
click at [359, 114] on div "Section: Inferences Last Saturday, a group of nearly 10,000 people protested ag…" at bounding box center [333, 158] width 410 height 226
click at [400, 117] on div "Section: Inferences Last Saturday, a group of nearly 10,000 people protested ag…" at bounding box center [333, 158] width 410 height 226
click at [454, 206] on label "Insufficient Data" at bounding box center [452, 201] width 89 height 19
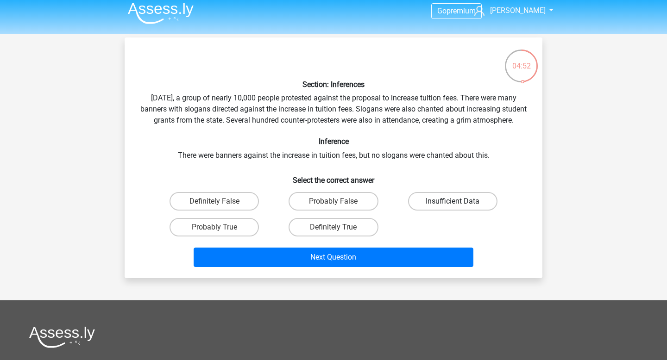
click at [454, 206] on input "Insufficient Data" at bounding box center [455, 204] width 6 height 6
radio input "true"
click at [200, 117] on div "Section: Inferences Last Saturday, a group of nearly 10,000 people protested ag…" at bounding box center [333, 158] width 410 height 226
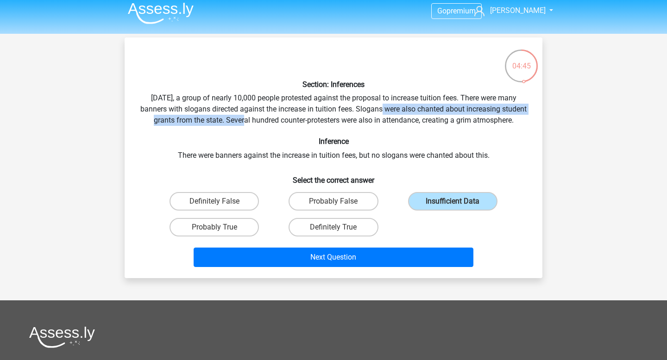
drag, startPoint x: 380, startPoint y: 109, endPoint x: 256, endPoint y: 123, distance: 124.8
click at [256, 123] on div "Section: Inferences Last Saturday, a group of nearly 10,000 people protested ag…" at bounding box center [333, 158] width 410 height 226
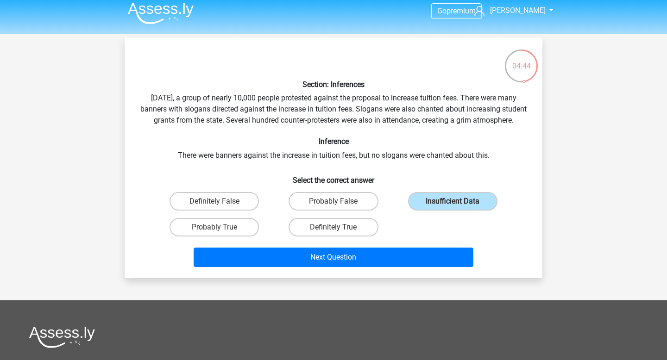
click at [260, 141] on div "Section: Inferences Last Saturday, a group of nearly 10,000 people protested ag…" at bounding box center [333, 158] width 410 height 226
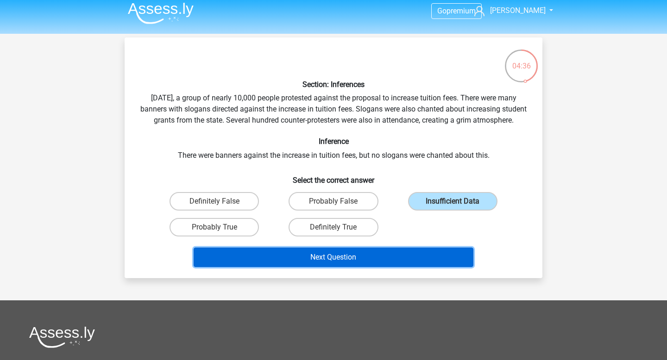
click at [274, 267] on button "Next Question" at bounding box center [333, 257] width 280 height 19
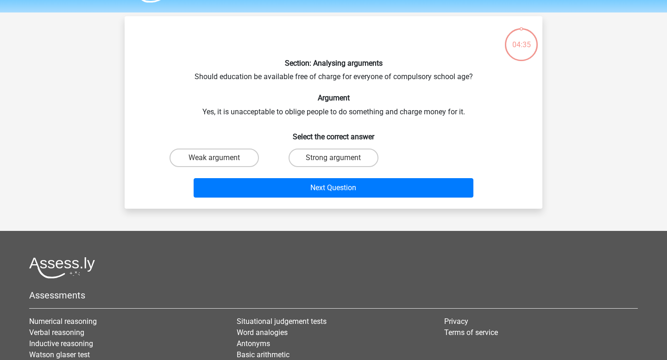
scroll to position [25, 0]
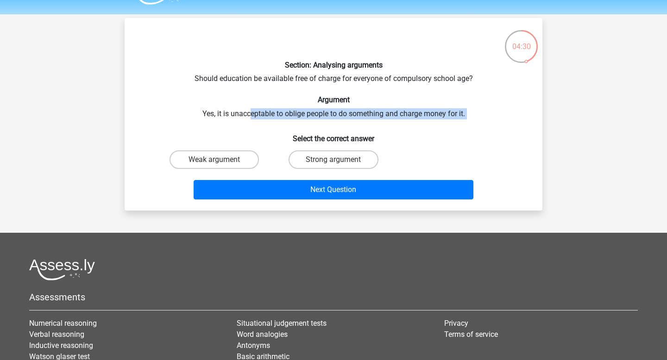
drag, startPoint x: 251, startPoint y: 113, endPoint x: 413, endPoint y: 124, distance: 162.4
click at [413, 124] on div "Section: Analysing arguments Should education be available free of charge for e…" at bounding box center [333, 114] width 410 height 178
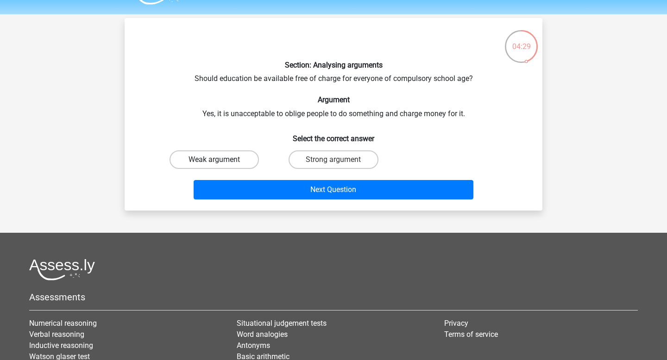
click at [198, 157] on label "Weak argument" at bounding box center [213, 159] width 89 height 19
click at [214, 160] on input "Weak argument" at bounding box center [217, 163] width 6 height 6
radio input "true"
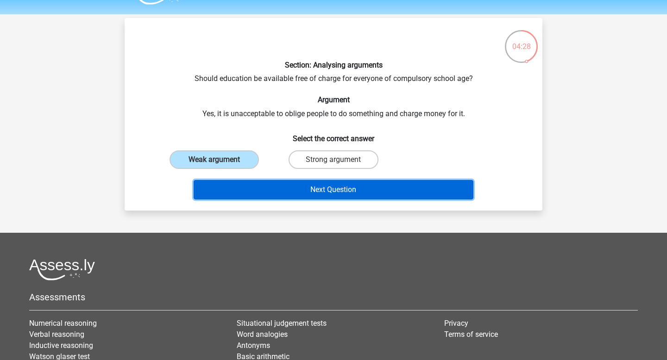
click at [275, 186] on button "Next Question" at bounding box center [333, 189] width 280 height 19
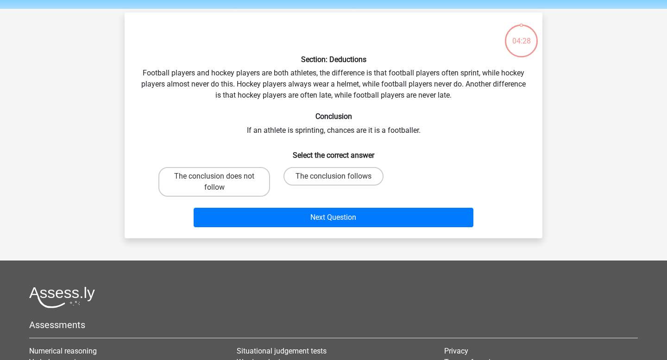
scroll to position [28, 0]
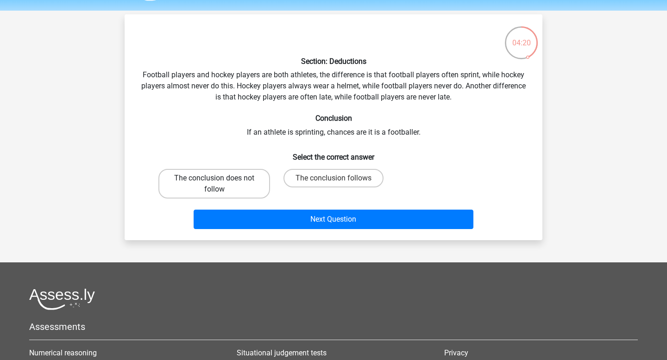
click at [222, 177] on label "The conclusion does not follow" at bounding box center [214, 184] width 112 height 30
click at [220, 178] on input "The conclusion does not follow" at bounding box center [217, 181] width 6 height 6
radio input "true"
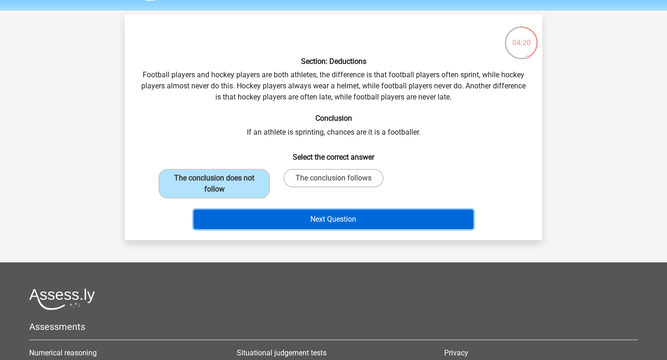
click at [251, 213] on button "Next Question" at bounding box center [333, 219] width 280 height 19
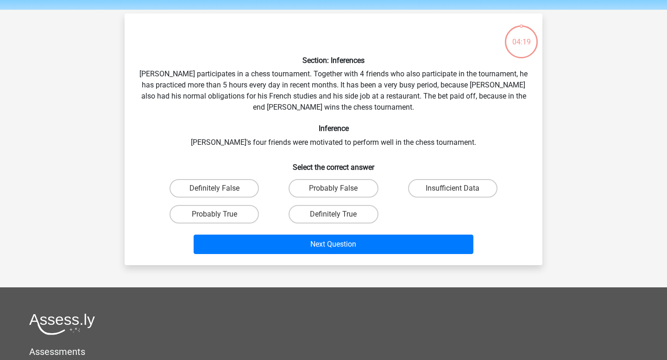
scroll to position [25, 0]
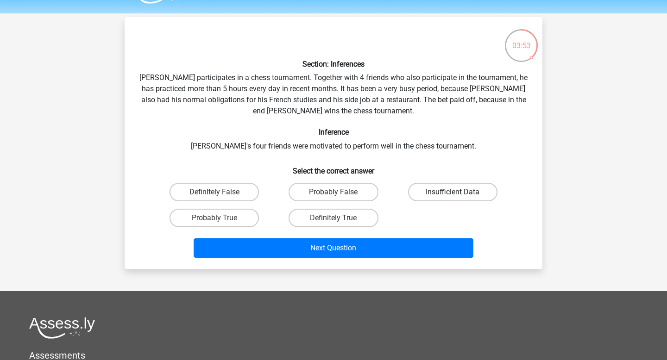
click at [459, 192] on label "Insufficient Data" at bounding box center [452, 192] width 89 height 19
click at [458, 192] on input "Insufficient Data" at bounding box center [455, 195] width 6 height 6
radio input "true"
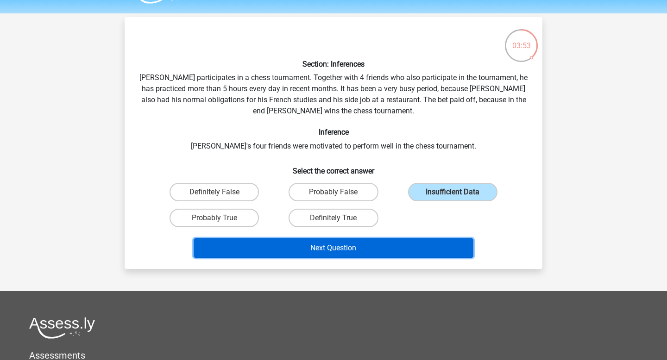
click at [412, 250] on button "Next Question" at bounding box center [333, 247] width 280 height 19
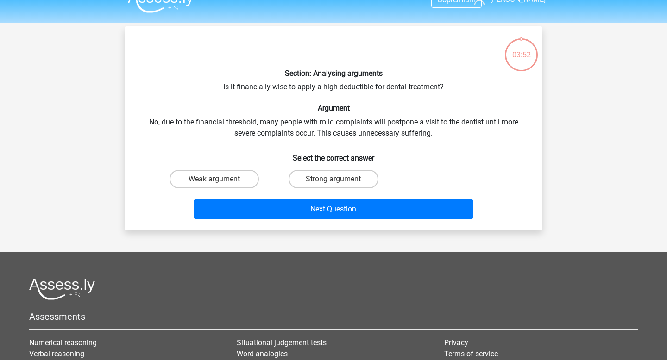
scroll to position [10, 0]
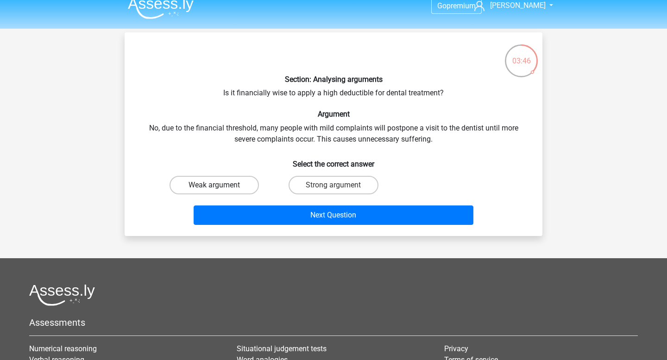
click at [222, 186] on label "Weak argument" at bounding box center [213, 185] width 89 height 19
click at [220, 186] on input "Weak argument" at bounding box center [217, 188] width 6 height 6
radio input "true"
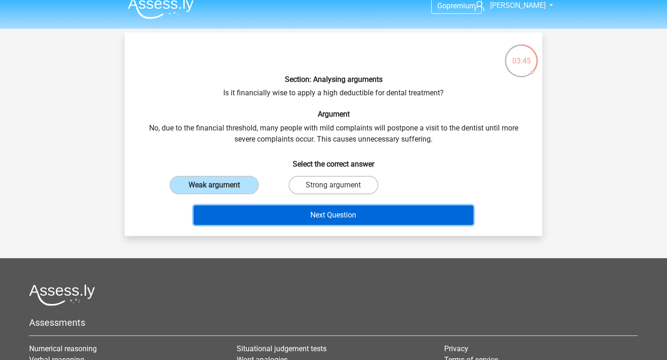
click at [244, 212] on button "Next Question" at bounding box center [333, 215] width 280 height 19
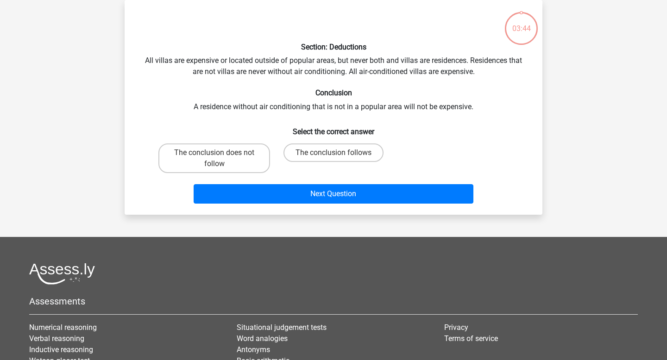
scroll to position [19, 0]
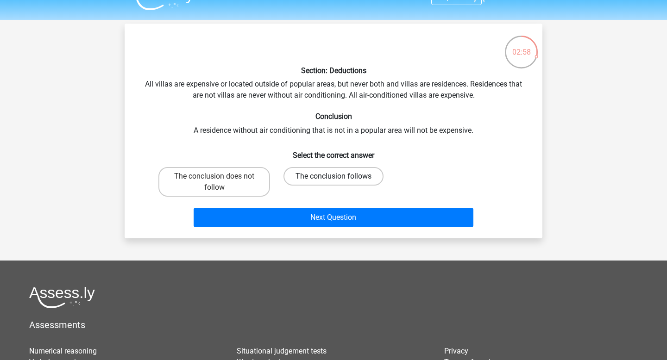
click at [321, 177] on label "The conclusion follows" at bounding box center [333, 176] width 100 height 19
click at [333, 177] on input "The conclusion follows" at bounding box center [336, 179] width 6 height 6
radio input "true"
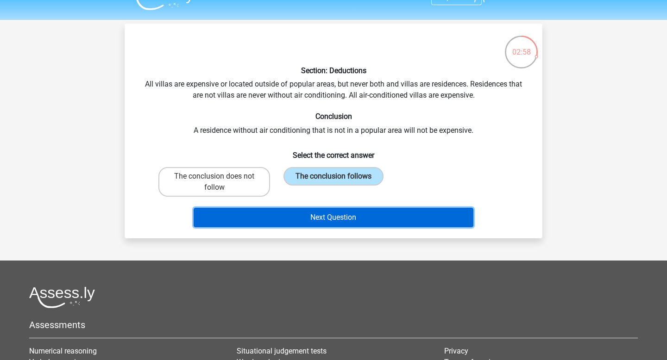
click at [329, 214] on button "Next Question" at bounding box center [333, 217] width 280 height 19
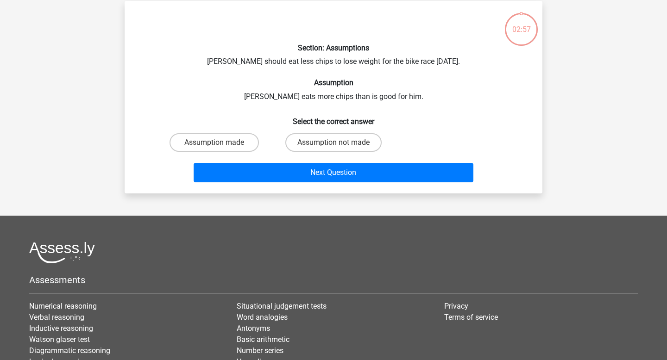
scroll to position [43, 0]
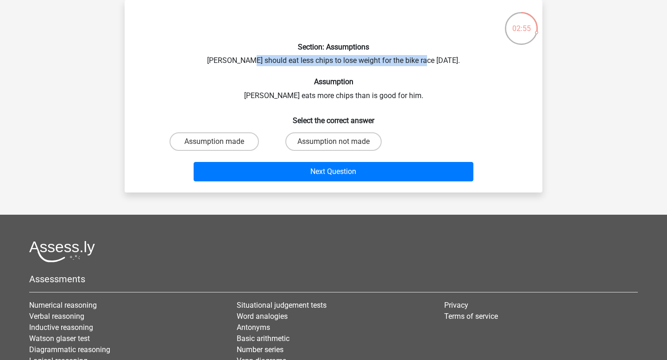
drag, startPoint x: 250, startPoint y: 62, endPoint x: 420, endPoint y: 59, distance: 170.4
click at [420, 59] on div "Section: Assumptions Chris should eat less chips to lose weight for the bike ra…" at bounding box center [333, 96] width 410 height 178
click at [391, 84] on h6 "Assumption" at bounding box center [333, 81] width 388 height 9
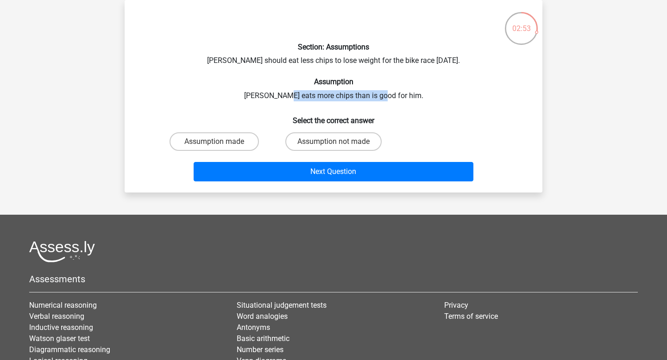
drag, startPoint x: 299, startPoint y: 98, endPoint x: 393, endPoint y: 98, distance: 94.0
click at [393, 98] on div "Section: Assumptions Chris should eat less chips to lose weight for the bike ra…" at bounding box center [333, 96] width 410 height 178
click at [288, 110] on h6 "Select the correct answer" at bounding box center [333, 117] width 388 height 16
click at [231, 142] on label "Assumption made" at bounding box center [213, 141] width 89 height 19
click at [220, 142] on input "Assumption made" at bounding box center [217, 145] width 6 height 6
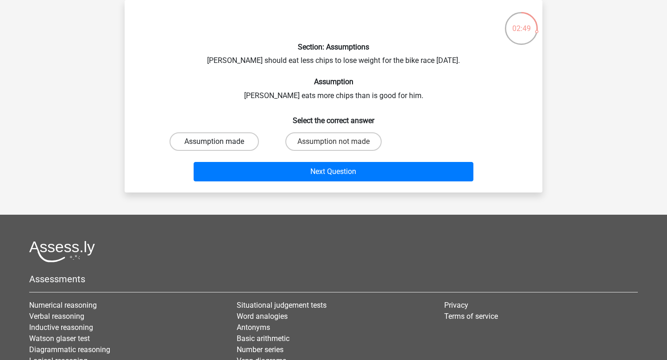
radio input "true"
click at [321, 144] on label "Assumption not made" at bounding box center [333, 141] width 96 height 19
click at [333, 144] on input "Assumption not made" at bounding box center [336, 145] width 6 height 6
radio input "true"
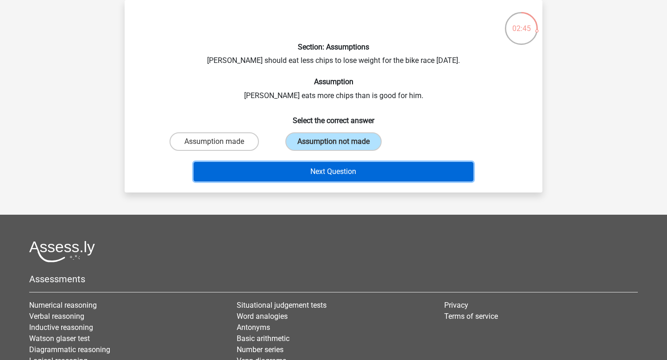
click at [322, 174] on button "Next Question" at bounding box center [333, 171] width 280 height 19
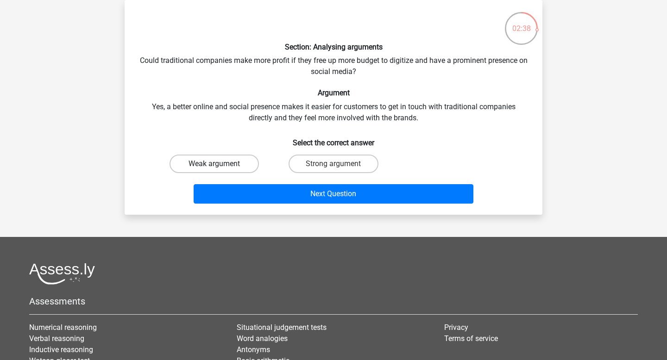
click at [231, 168] on label "Weak argument" at bounding box center [213, 164] width 89 height 19
click at [220, 168] on input "Weak argument" at bounding box center [217, 167] width 6 height 6
radio input "true"
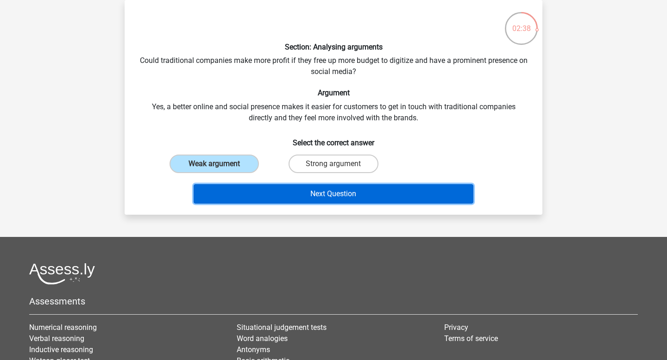
click at [257, 189] on button "Next Question" at bounding box center [333, 193] width 280 height 19
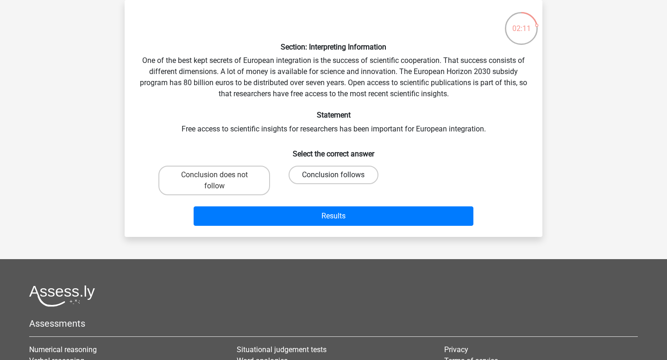
click at [338, 170] on label "Conclusion follows" at bounding box center [332, 175] width 89 height 19
click at [338, 175] on input "Conclusion follows" at bounding box center [336, 178] width 6 height 6
radio input "true"
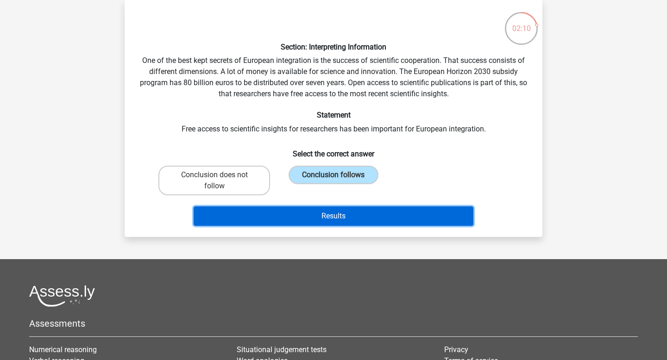
click at [351, 219] on button "Results" at bounding box center [333, 215] width 280 height 19
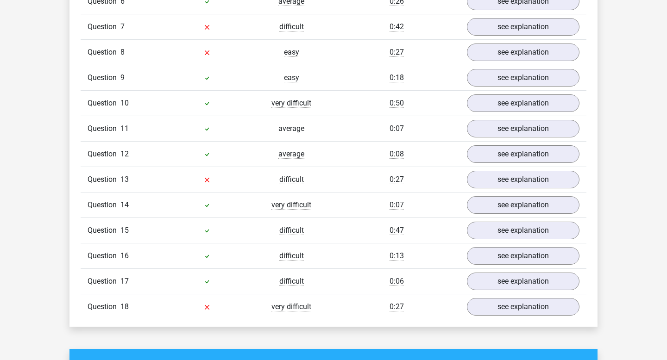
scroll to position [931, 0]
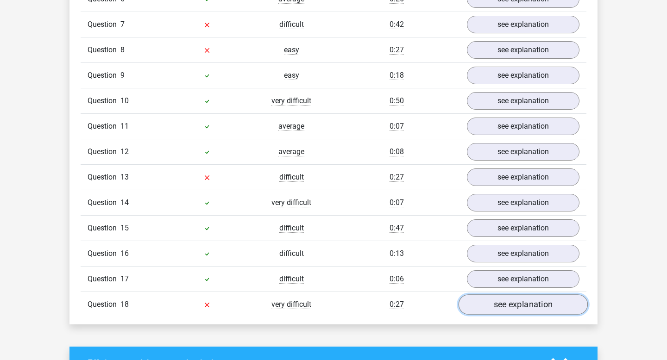
click at [498, 294] on link "see explanation" at bounding box center [522, 304] width 129 height 20
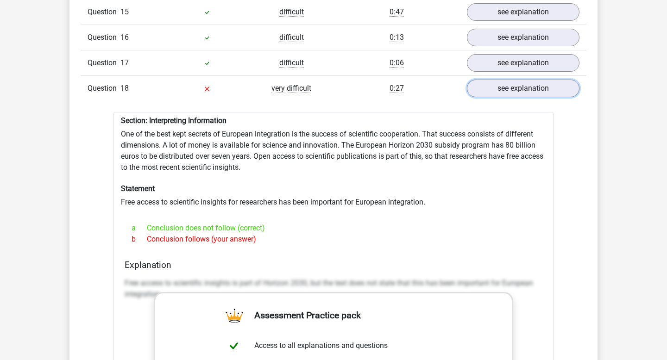
scroll to position [1153, 0]
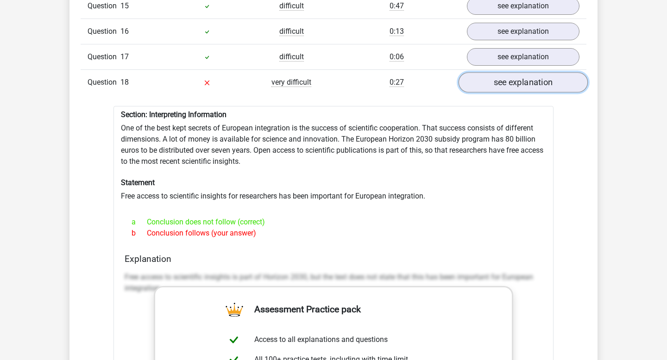
click at [527, 77] on link "see explanation" at bounding box center [522, 82] width 129 height 20
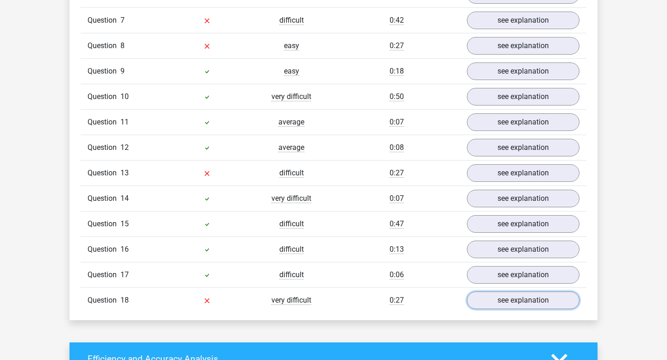
scroll to position [934, 0]
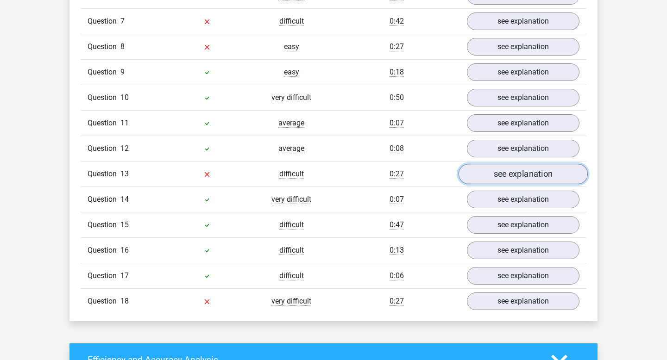
click at [505, 164] on link "see explanation" at bounding box center [522, 174] width 129 height 20
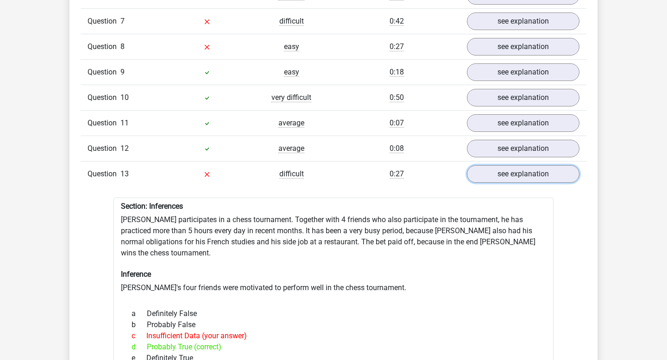
scroll to position [1004, 0]
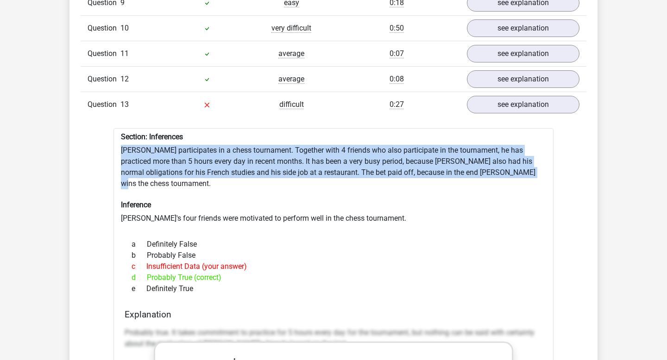
drag, startPoint x: 121, startPoint y: 138, endPoint x: 521, endPoint y: 163, distance: 400.7
copy div "[PERSON_NAME] participates in a chess tournament. Together with 4 friends who a…"
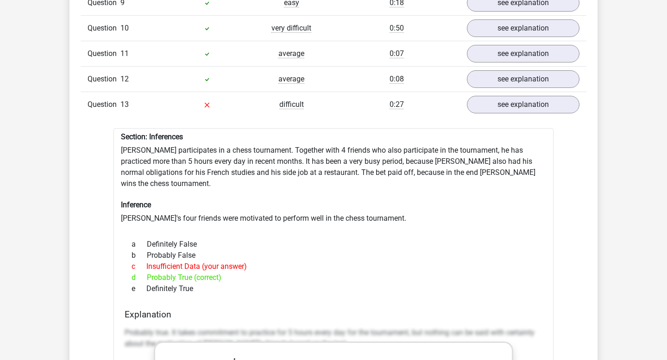
click at [206, 224] on div at bounding box center [333, 227] width 425 height 7
drag, startPoint x: 120, startPoint y: 195, endPoint x: 202, endPoint y: 264, distance: 107.2
copy div "[PERSON_NAME]'s four friends were motivated to perform well in the chess tourna…"
click at [266, 250] on div "b Probably False" at bounding box center [334, 255] width 418 height 11
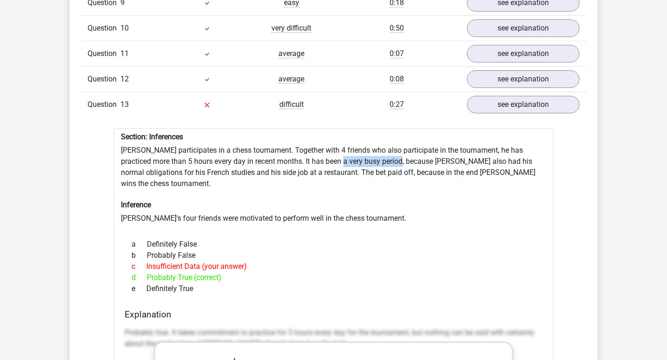
drag, startPoint x: 321, startPoint y: 154, endPoint x: 379, endPoint y: 154, distance: 57.9
drag, startPoint x: 213, startPoint y: 162, endPoint x: 275, endPoint y: 166, distance: 62.1
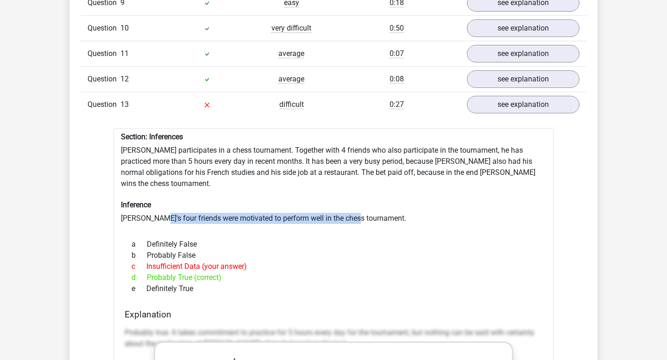
drag, startPoint x: 155, startPoint y: 197, endPoint x: 351, endPoint y: 201, distance: 196.3
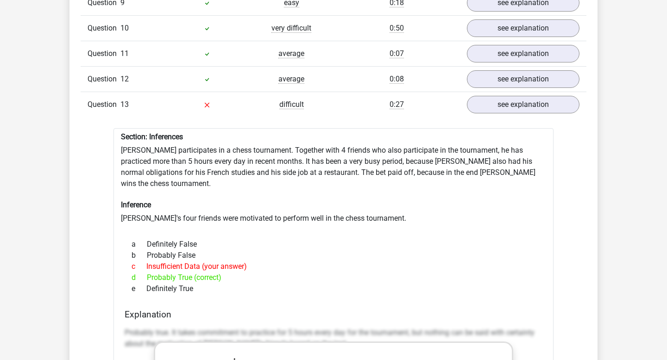
click at [244, 261] on div "c Insufficient Data (your answer)" at bounding box center [334, 266] width 418 height 11
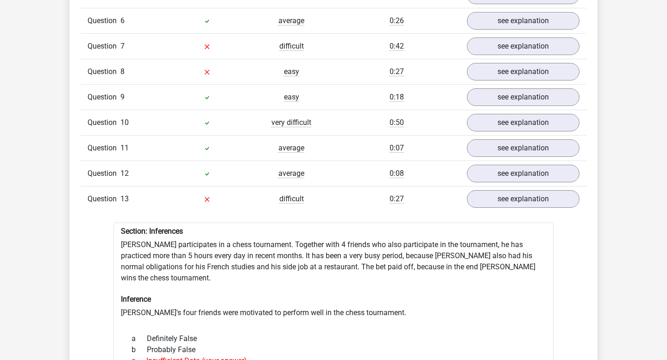
scroll to position [909, 0]
click at [498, 190] on link "see explanation" at bounding box center [522, 199] width 129 height 20
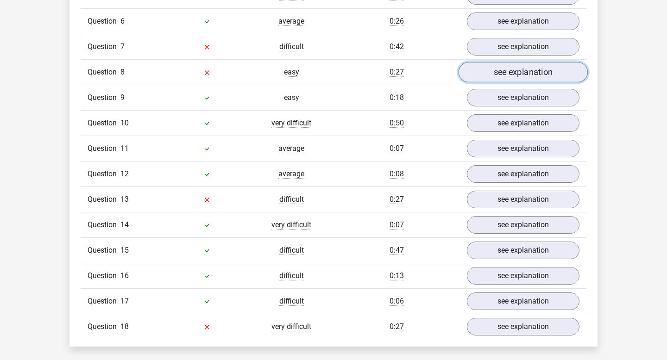
click at [497, 62] on link "see explanation" at bounding box center [522, 72] width 129 height 20
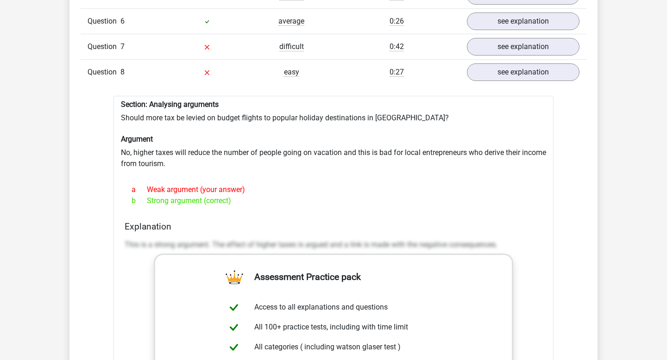
drag, startPoint x: 163, startPoint y: 143, endPoint x: 258, endPoint y: 183, distance: 102.7
click at [258, 183] on div "Section: Analysing arguments Should more tax be levied on budget flights to pop…" at bounding box center [333, 326] width 440 height 461
click at [256, 184] on div "a Weak argument (your answer)" at bounding box center [334, 189] width 418 height 11
click at [497, 63] on link "see explanation" at bounding box center [522, 72] width 129 height 20
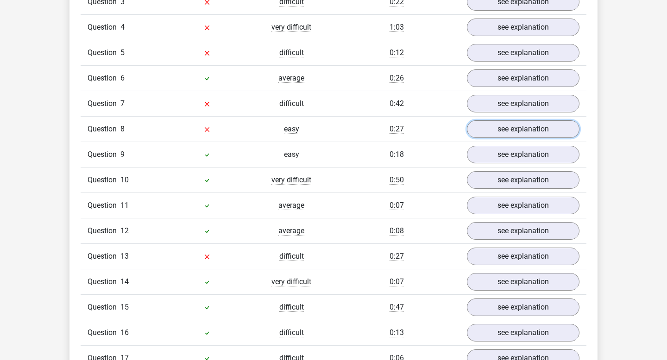
scroll to position [851, 0]
click at [491, 94] on link "see explanation" at bounding box center [522, 104] width 129 height 20
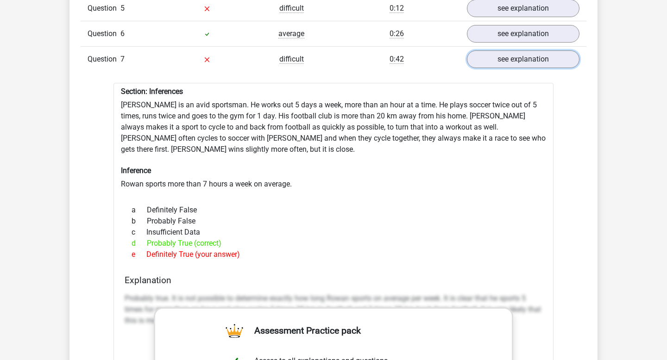
scroll to position [902, 0]
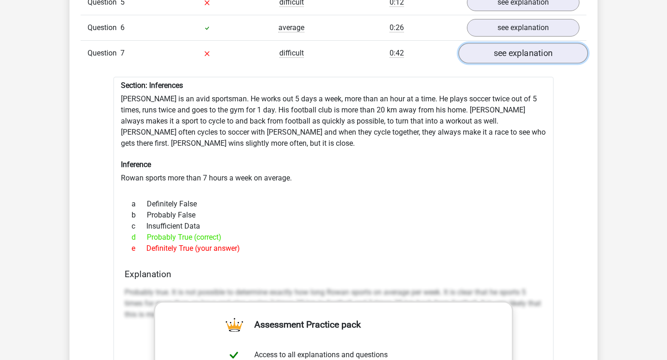
click at [509, 43] on link "see explanation" at bounding box center [522, 53] width 129 height 20
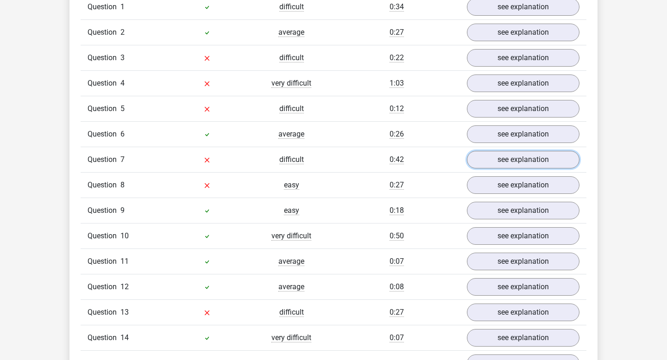
scroll to position [785, 0]
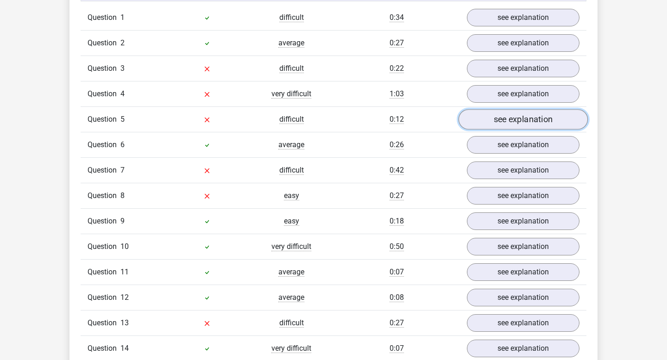
click at [497, 114] on link "see explanation" at bounding box center [522, 119] width 129 height 20
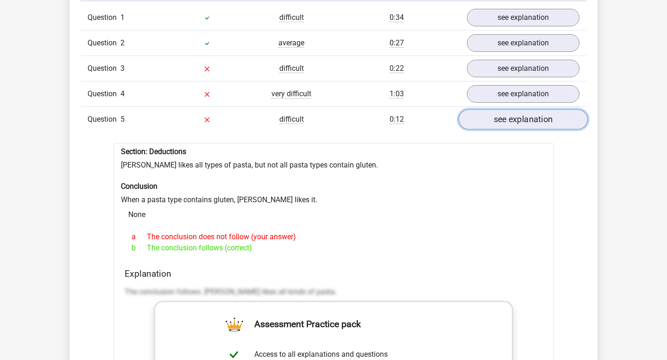
click at [488, 109] on link "see explanation" at bounding box center [522, 119] width 129 height 20
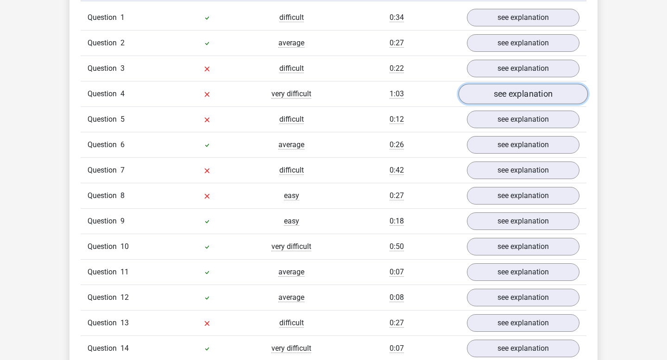
click at [493, 88] on link "see explanation" at bounding box center [522, 94] width 129 height 20
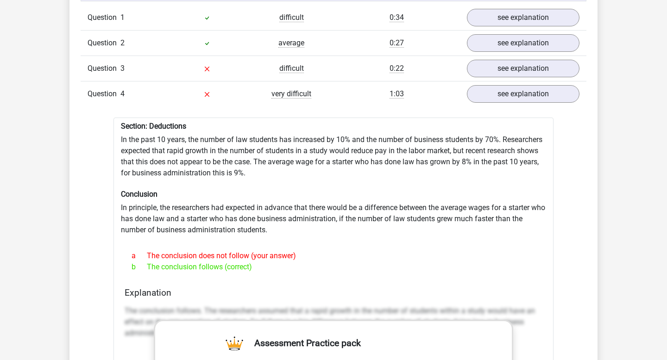
click at [508, 92] on div "Question 4 very difficult 1:03 see explanation" at bounding box center [333, 93] width 505 height 25
click at [505, 84] on link "see explanation" at bounding box center [522, 94] width 129 height 20
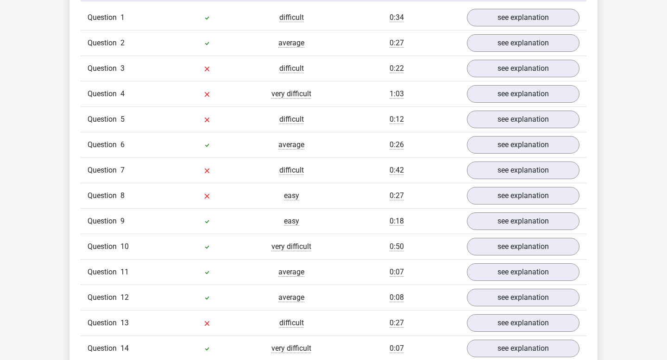
click at [505, 66] on div "Question 3 difficult 0:22 see explanation" at bounding box center [333, 68] width 505 height 25
click at [505, 64] on link "see explanation" at bounding box center [522, 68] width 129 height 20
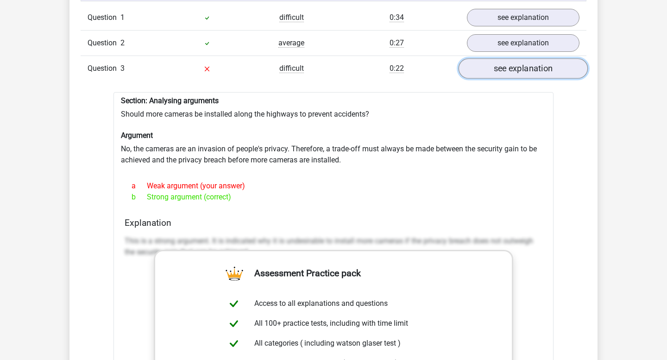
click at [505, 64] on link "see explanation" at bounding box center [522, 68] width 129 height 20
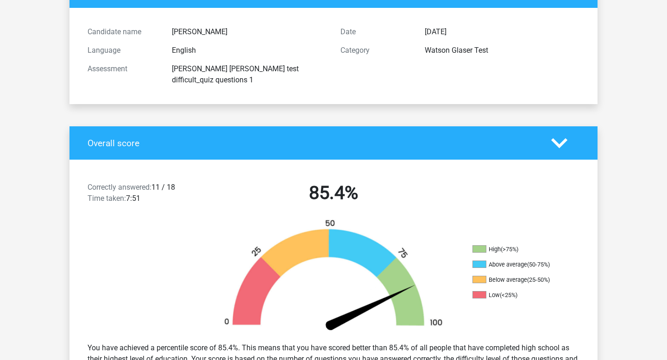
scroll to position [0, 0]
